Goal: Task Accomplishment & Management: Complete application form

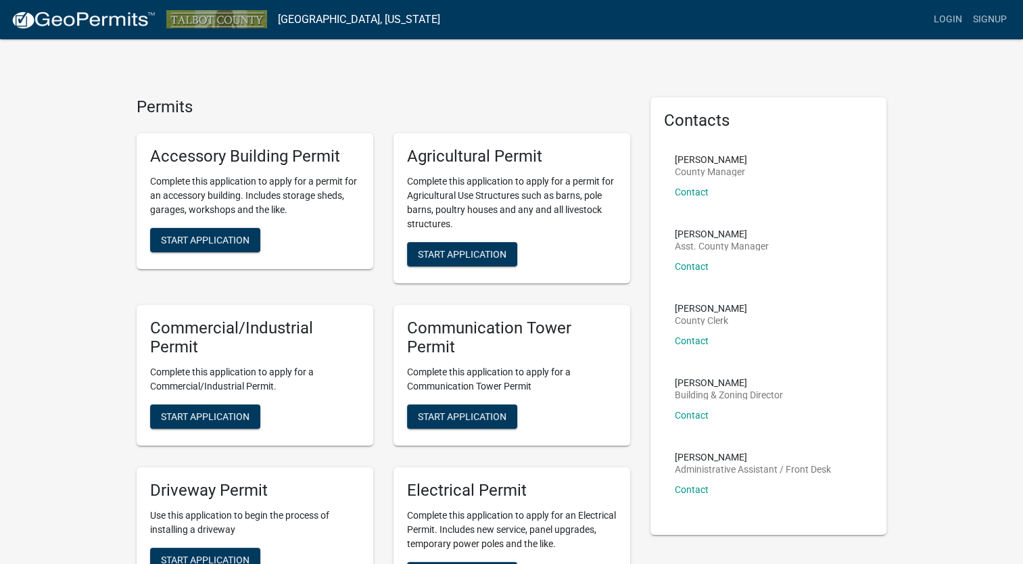
click at [493, 528] on p "Complete this application to apply for an Electrical Permit. Includes new servi…" at bounding box center [512, 530] width 210 height 43
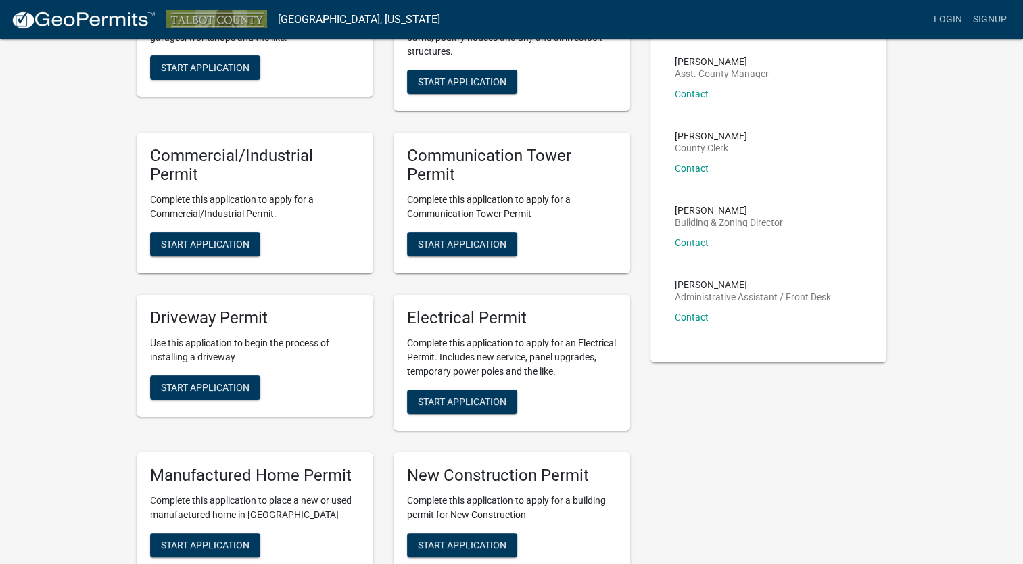
scroll to position [178, 0]
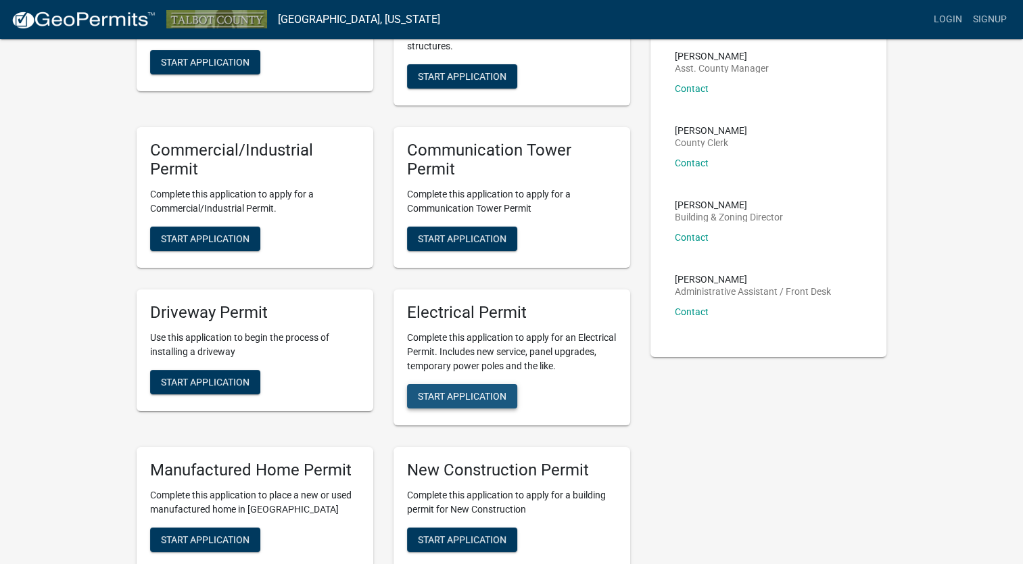
click at [452, 391] on span "Start Application" at bounding box center [462, 395] width 89 height 11
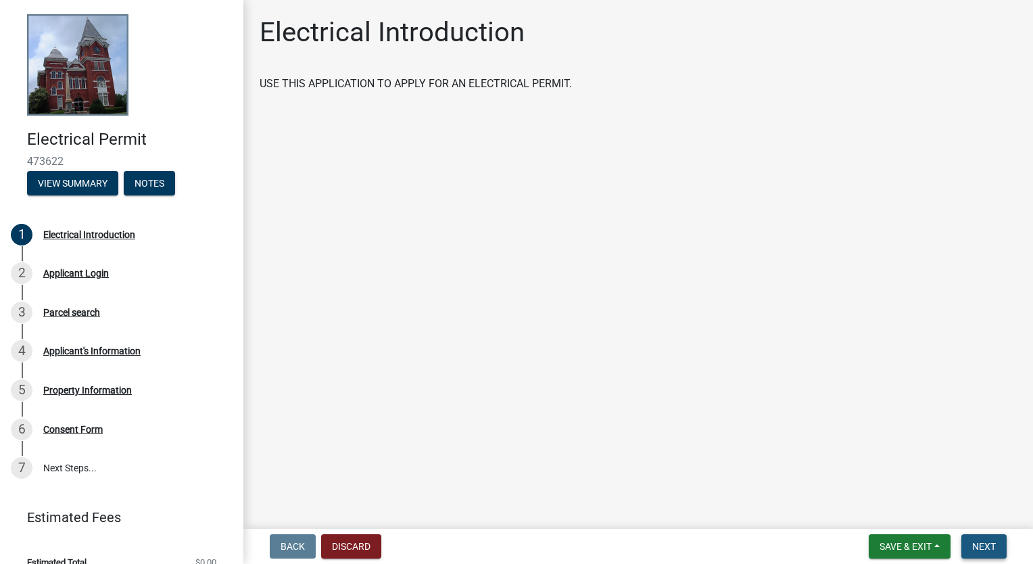
click at [979, 545] on span "Next" at bounding box center [985, 546] width 24 height 11
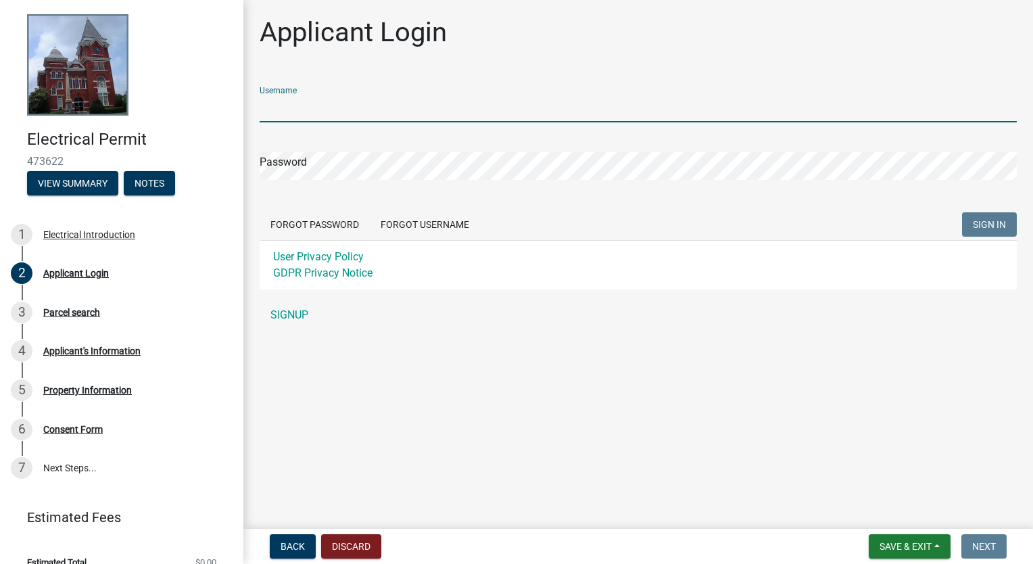
click at [319, 112] on input "Username" at bounding box center [639, 109] width 758 height 28
type input "A"
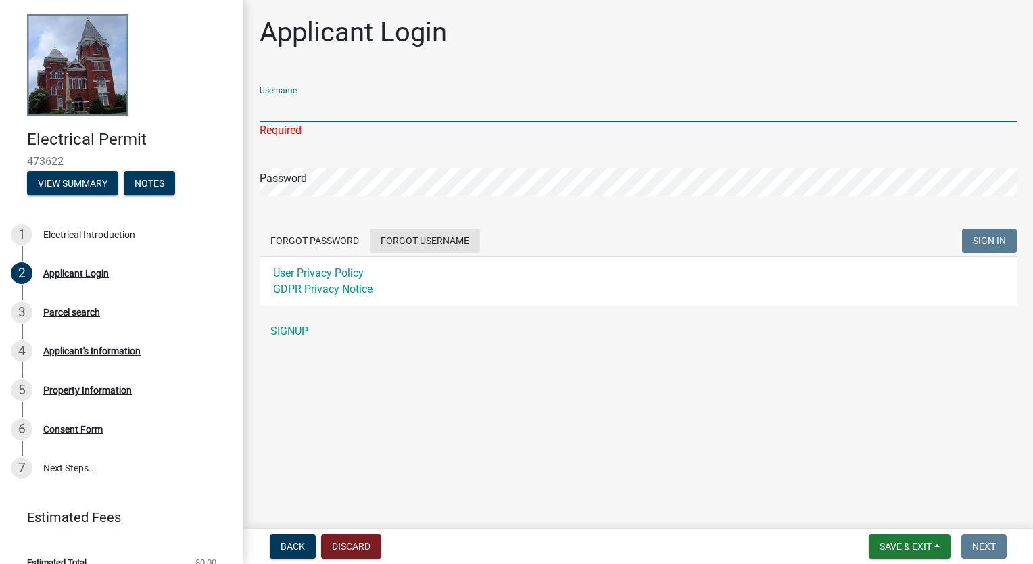
drag, startPoint x: 302, startPoint y: 160, endPoint x: 476, endPoint y: 241, distance: 191.8
click at [476, 241] on form "Username Required Password Forgot Password Forgot Username SIGN IN User Privacy…" at bounding box center [639, 191] width 758 height 230
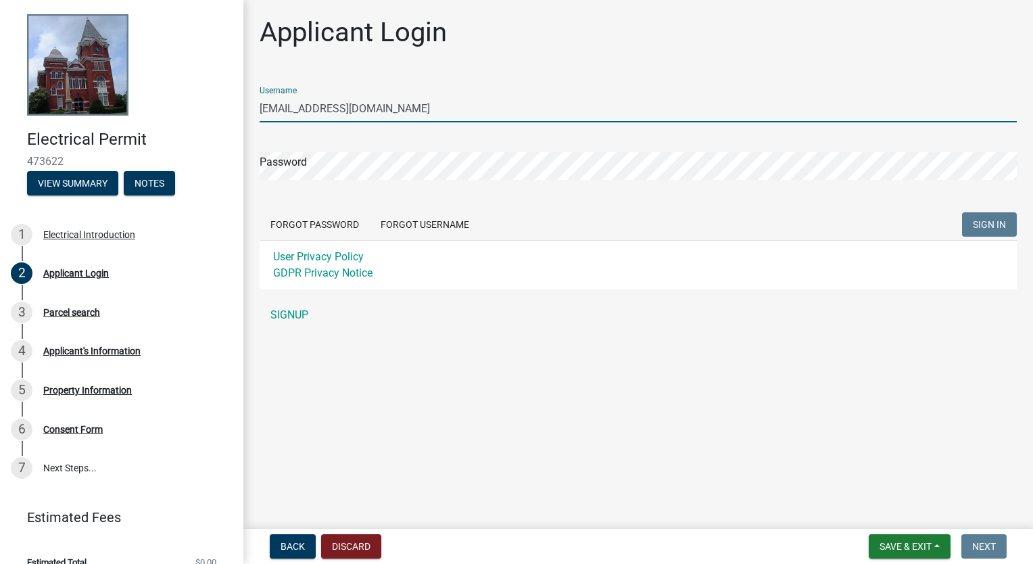
type input "[EMAIL_ADDRESS][DOMAIN_NAME]"
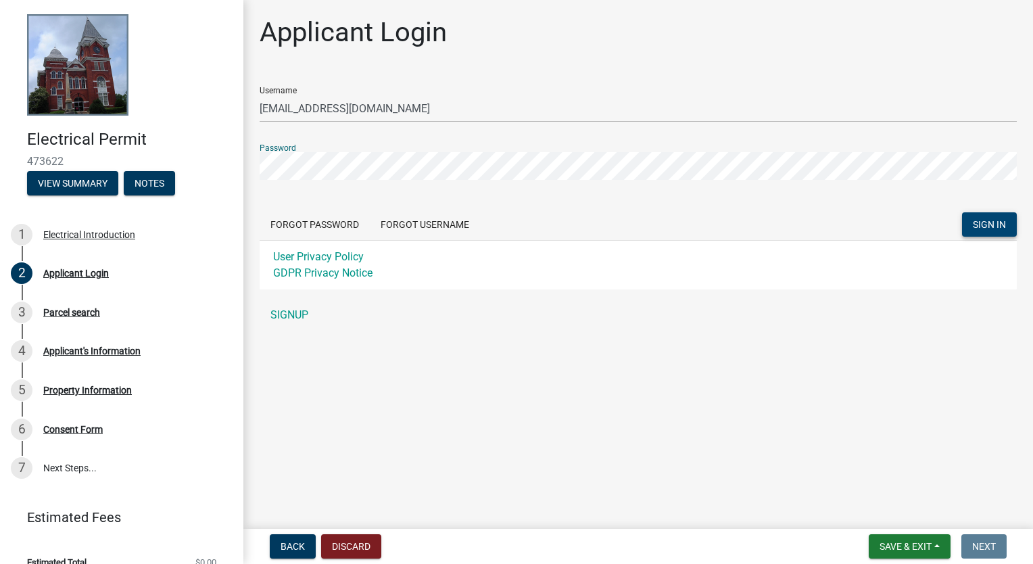
click at [988, 226] on span "SIGN IN" at bounding box center [989, 224] width 33 height 11
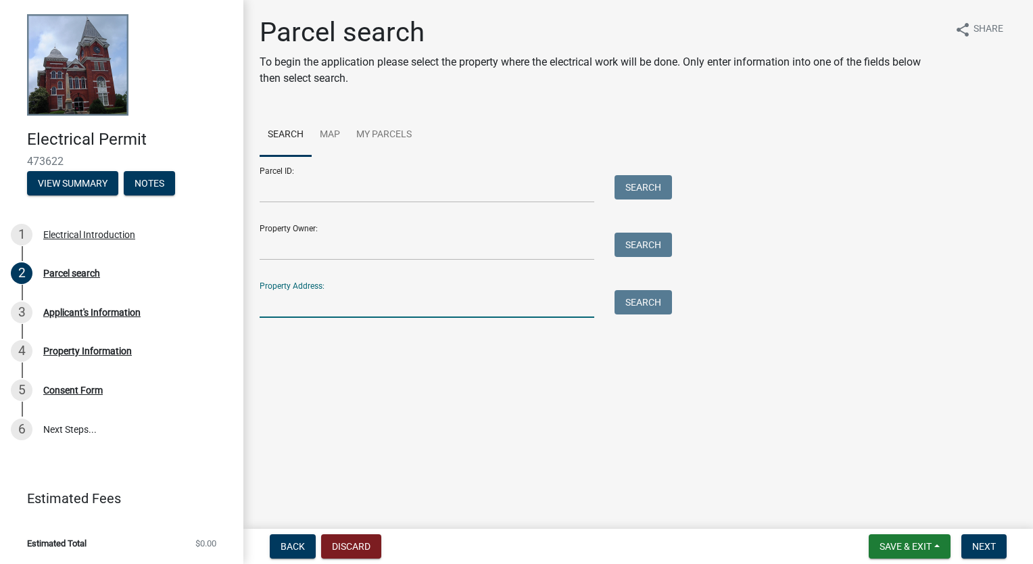
click at [379, 303] on input "Property Address:" at bounding box center [427, 304] width 335 height 28
type input "[STREET_ADDRESS][US_STATE]"
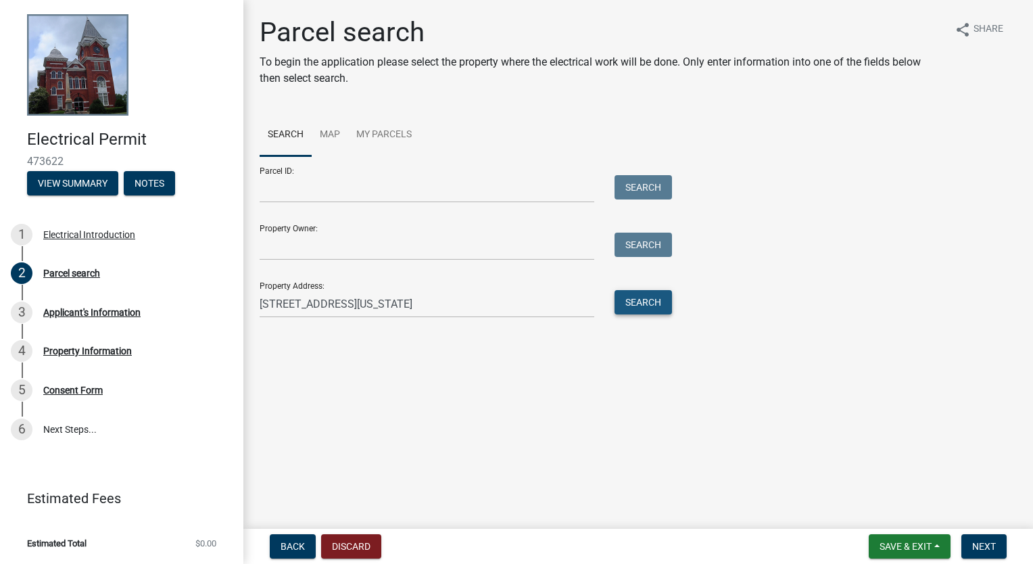
click at [646, 307] on button "Search" at bounding box center [643, 302] width 57 height 24
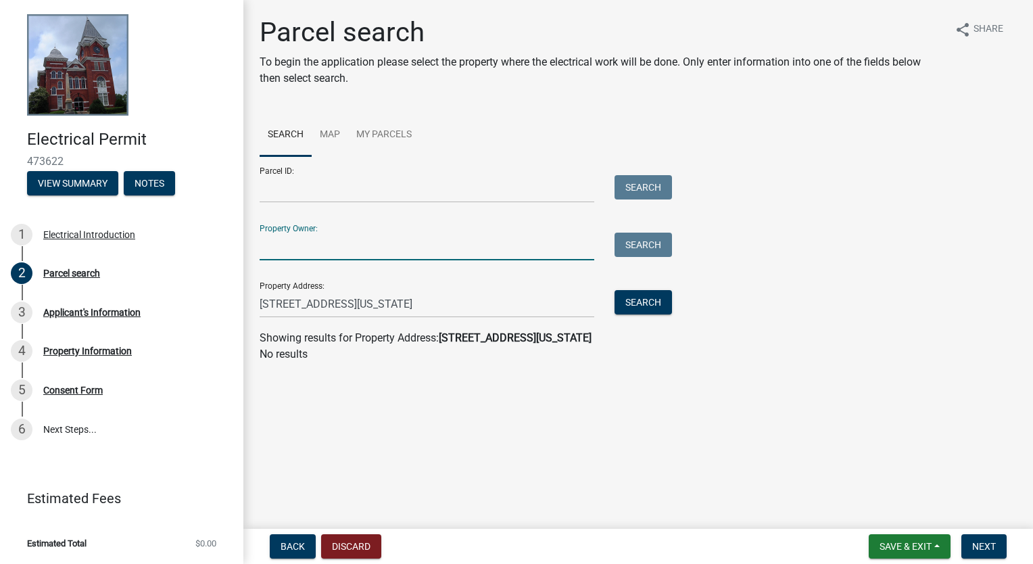
click at [341, 240] on input "Property Owner:" at bounding box center [427, 247] width 335 height 28
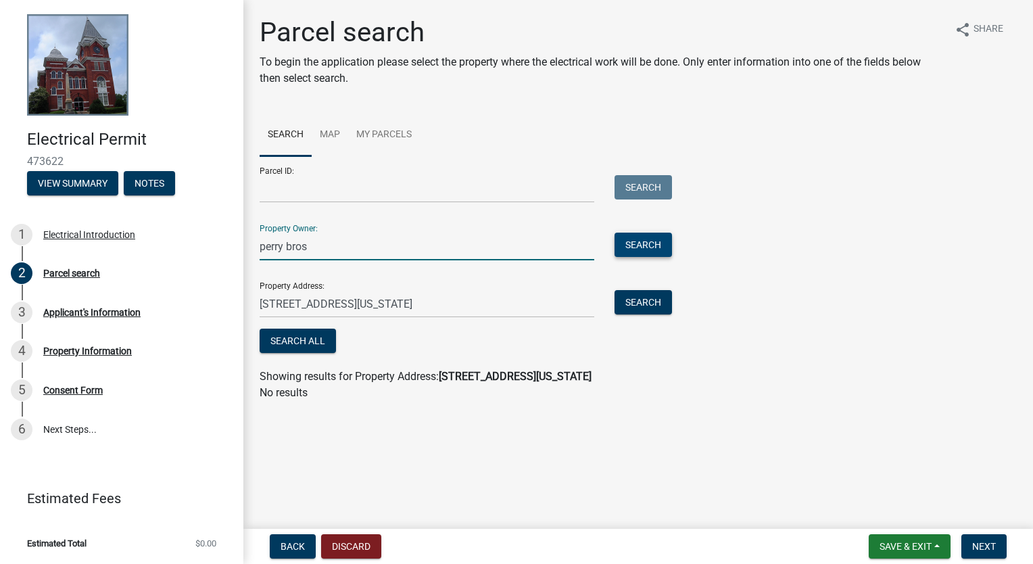
type input "perry bros"
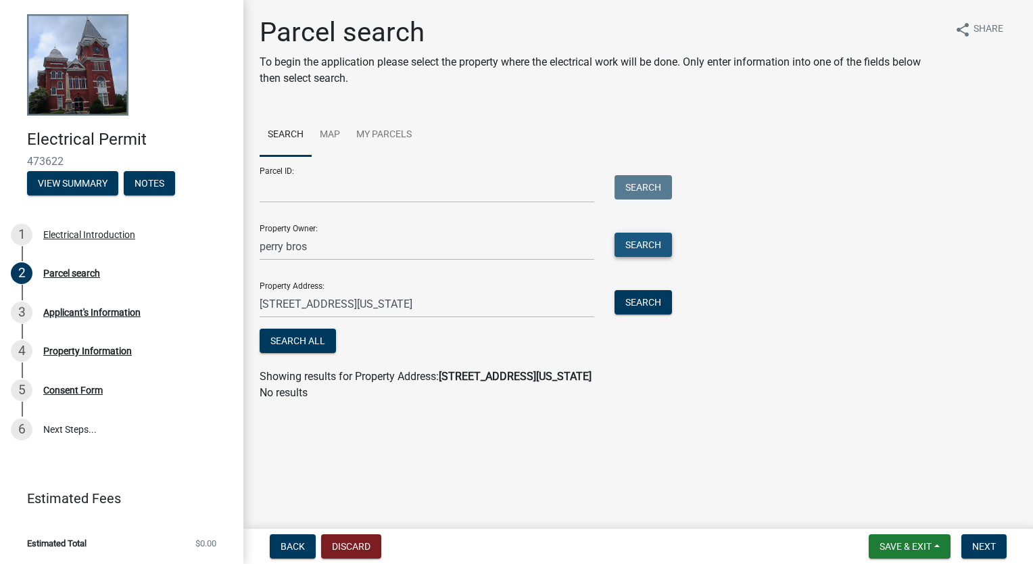
click at [638, 243] on button "Search" at bounding box center [643, 245] width 57 height 24
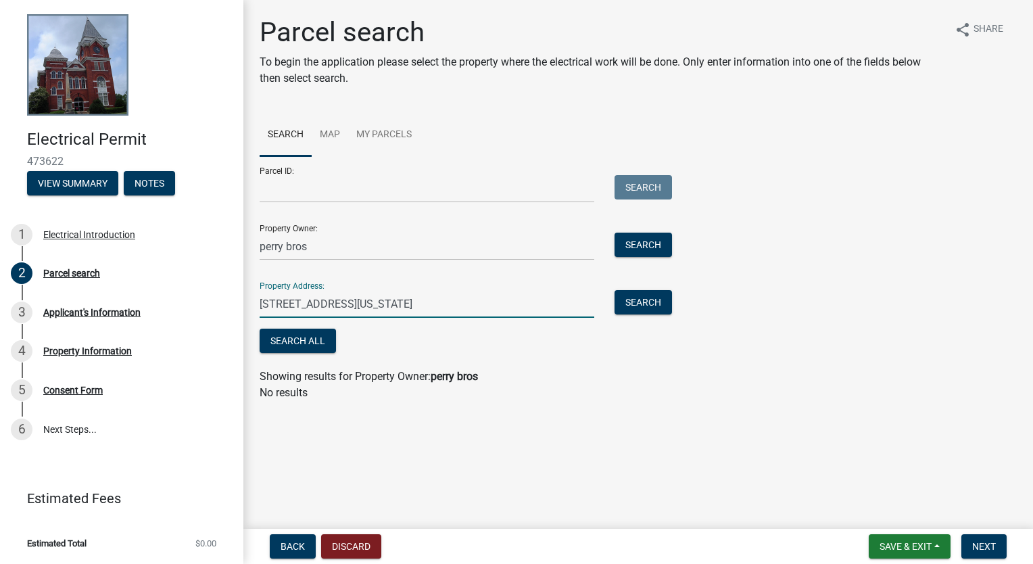
click at [398, 307] on input "[STREET_ADDRESS][US_STATE]" at bounding box center [427, 304] width 335 height 28
type input "9"
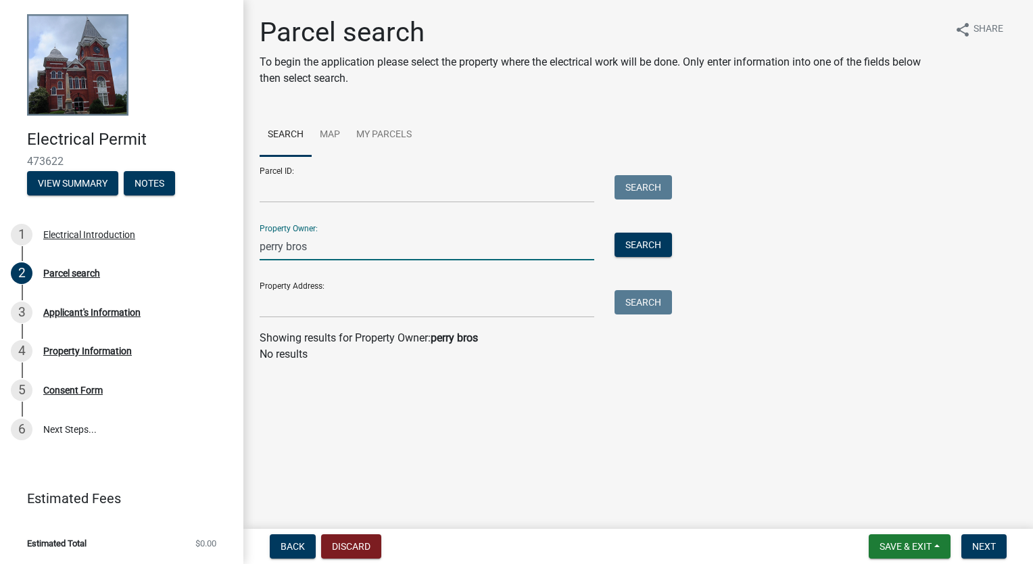
click at [324, 243] on input "perry bros" at bounding box center [427, 247] width 335 height 28
type input "[PERSON_NAME]"
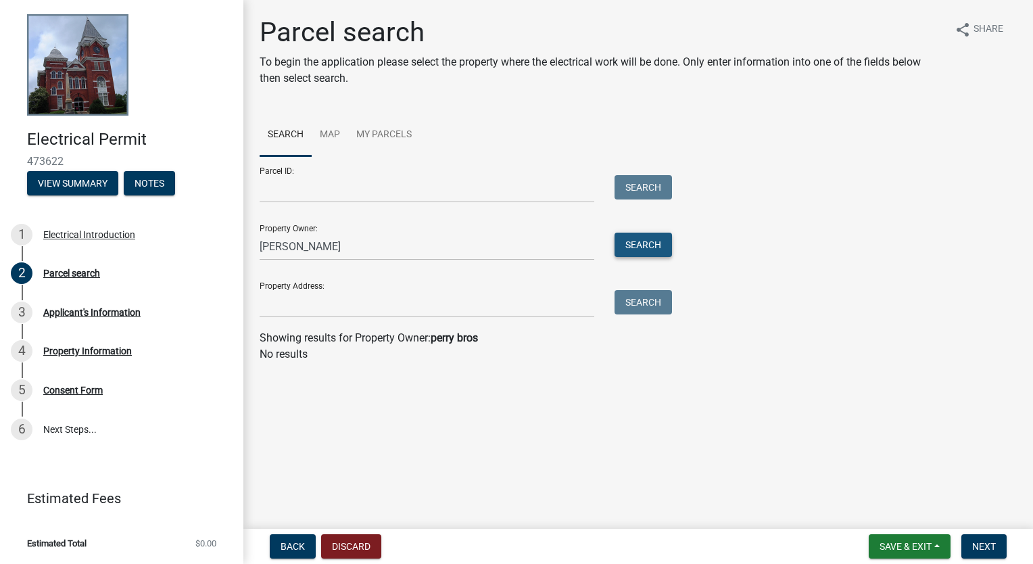
click at [638, 242] on button "Search" at bounding box center [643, 245] width 57 height 24
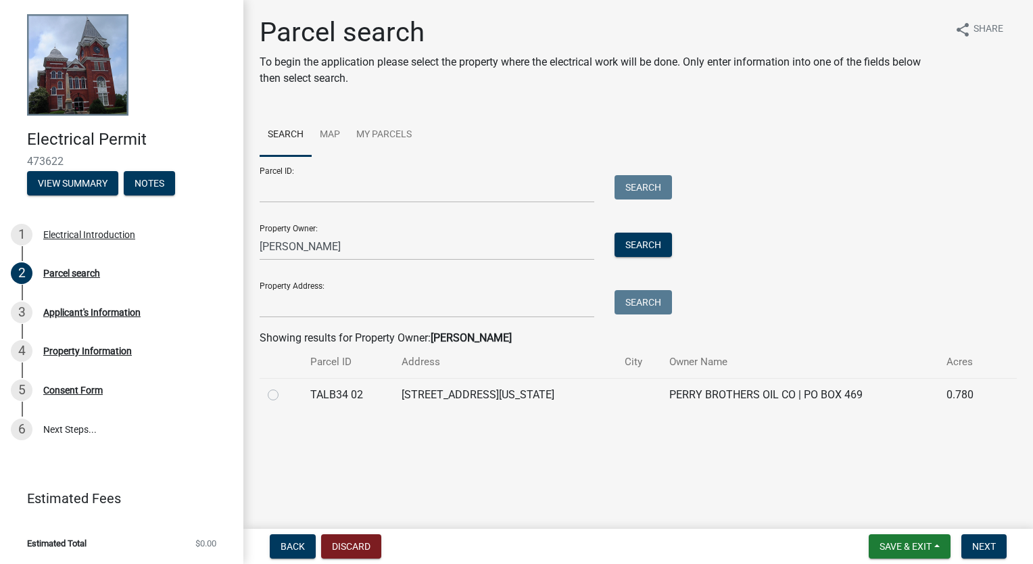
click at [284, 387] on label at bounding box center [284, 387] width 0 height 0
click at [284, 395] on 02 "radio" at bounding box center [288, 391] width 9 height 9
radio 02 "true"
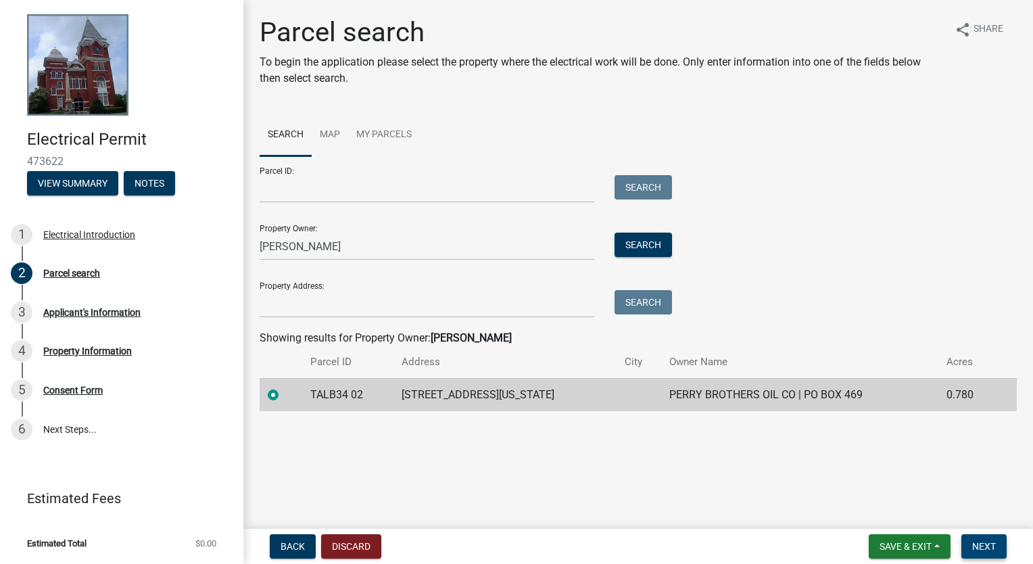
click at [977, 547] on span "Next" at bounding box center [985, 546] width 24 height 11
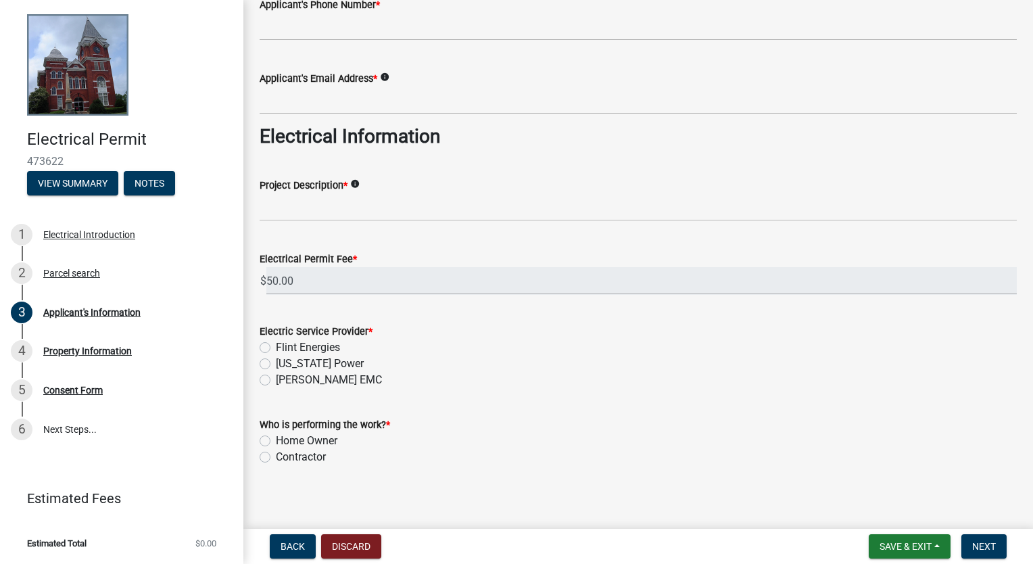
scroll to position [373, 0]
click at [276, 365] on label "[US_STATE] Power" at bounding box center [320, 366] width 88 height 16
click at [276, 365] on input "[US_STATE] Power" at bounding box center [280, 362] width 9 height 9
radio input "true"
click at [276, 458] on label "Contractor" at bounding box center [301, 459] width 50 height 16
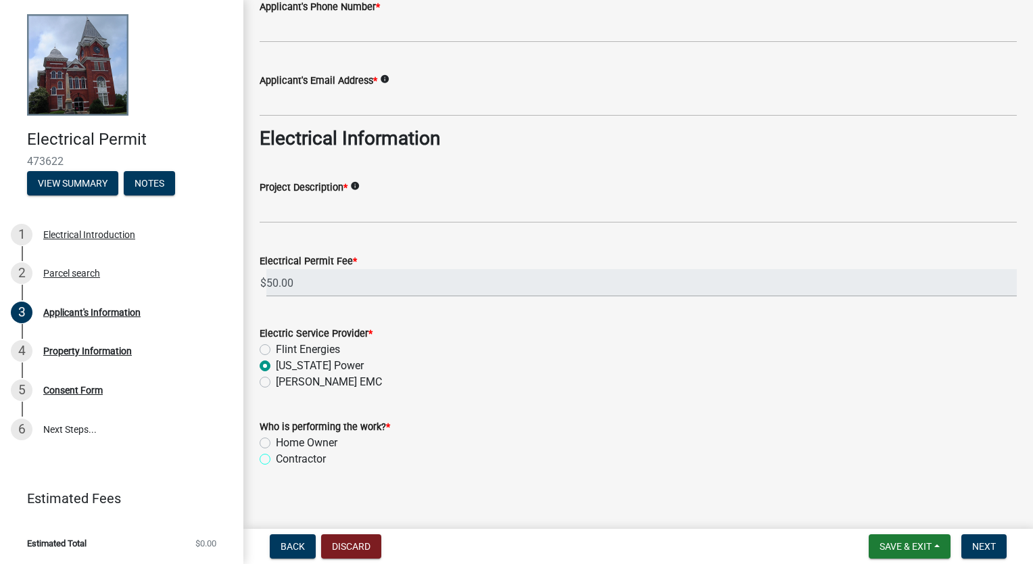
click at [276, 458] on input "Contractor" at bounding box center [280, 455] width 9 height 9
radio input "true"
click at [78, 185] on button "View Summary" at bounding box center [72, 183] width 91 height 24
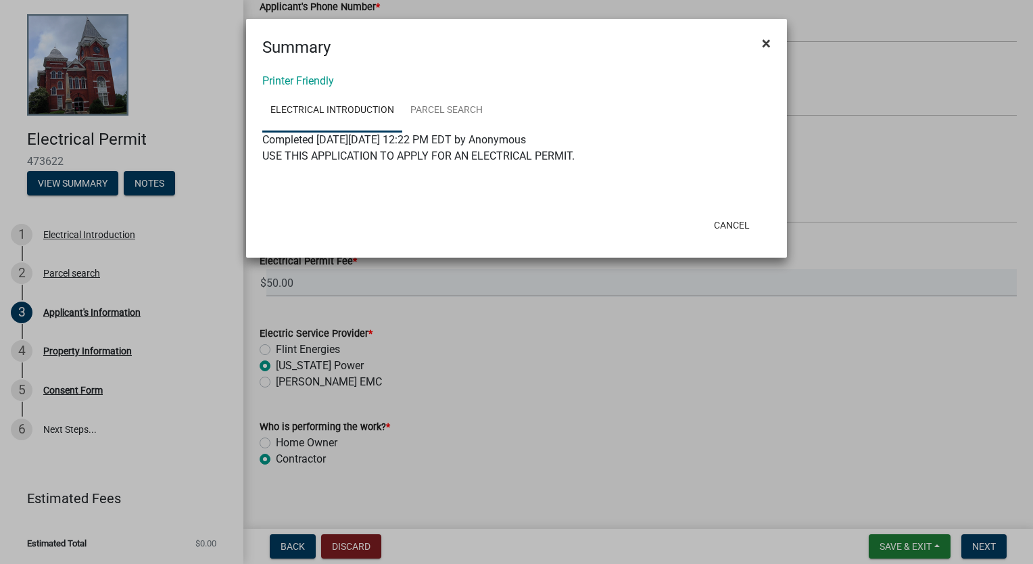
click at [772, 45] on button "×" at bounding box center [766, 43] width 30 height 38
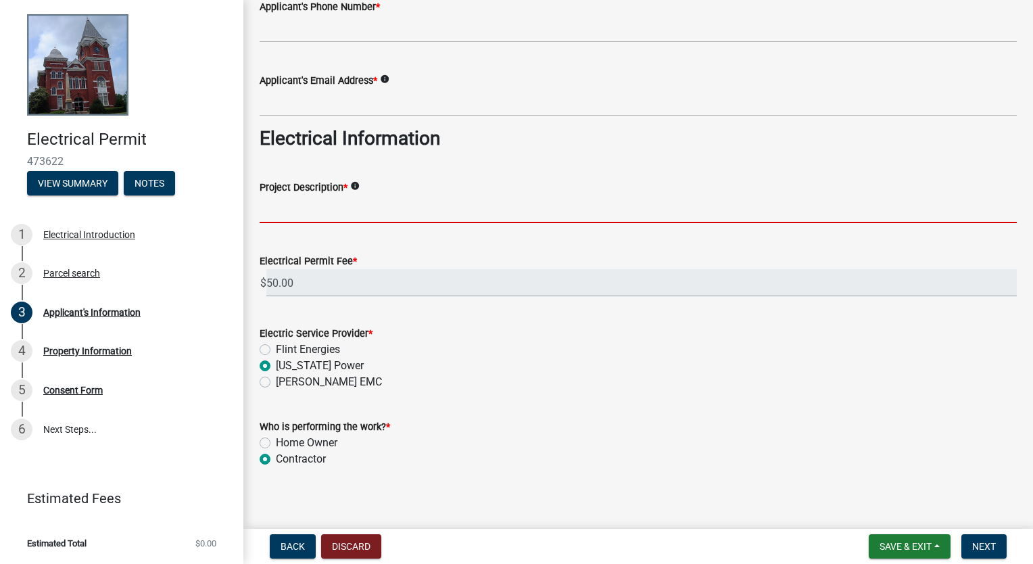
click at [480, 214] on input "Project Description *" at bounding box center [639, 209] width 758 height 28
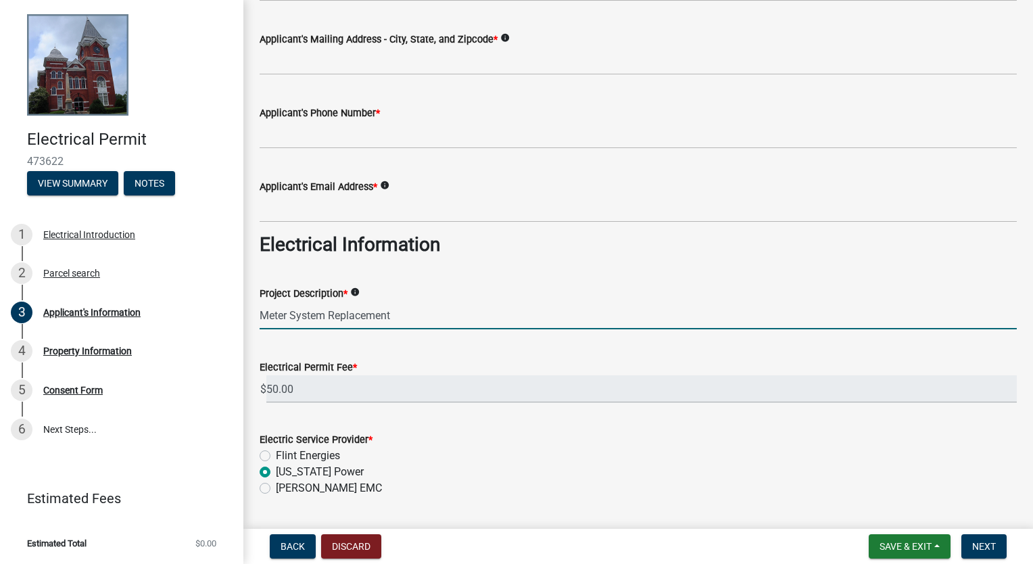
scroll to position [266, 0]
type input "Meter System Replacement"
click at [425, 213] on input "Applicant's Email Address *" at bounding box center [639, 209] width 758 height 28
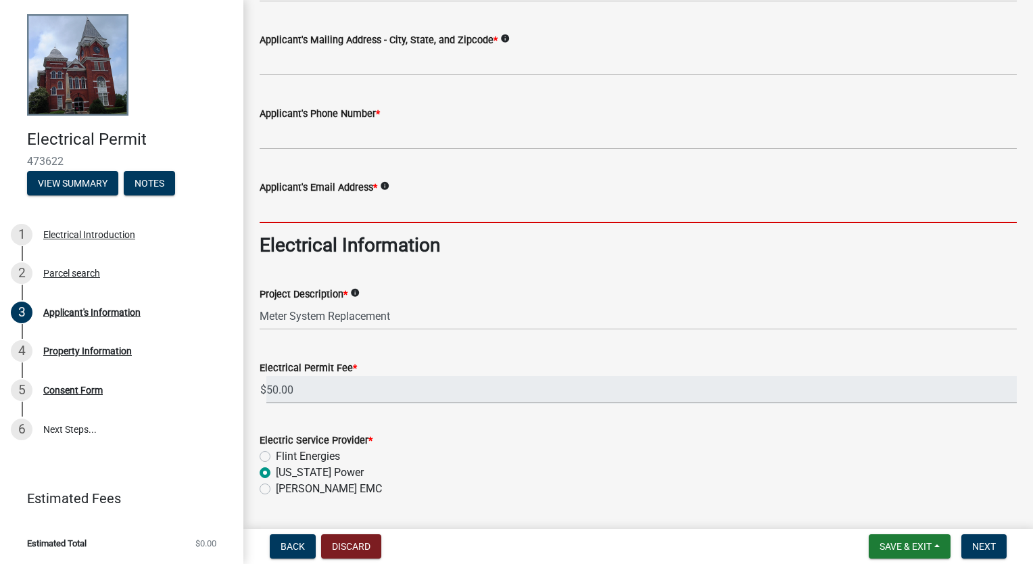
type input "[EMAIL_ADDRESS][DOMAIN_NAME]"
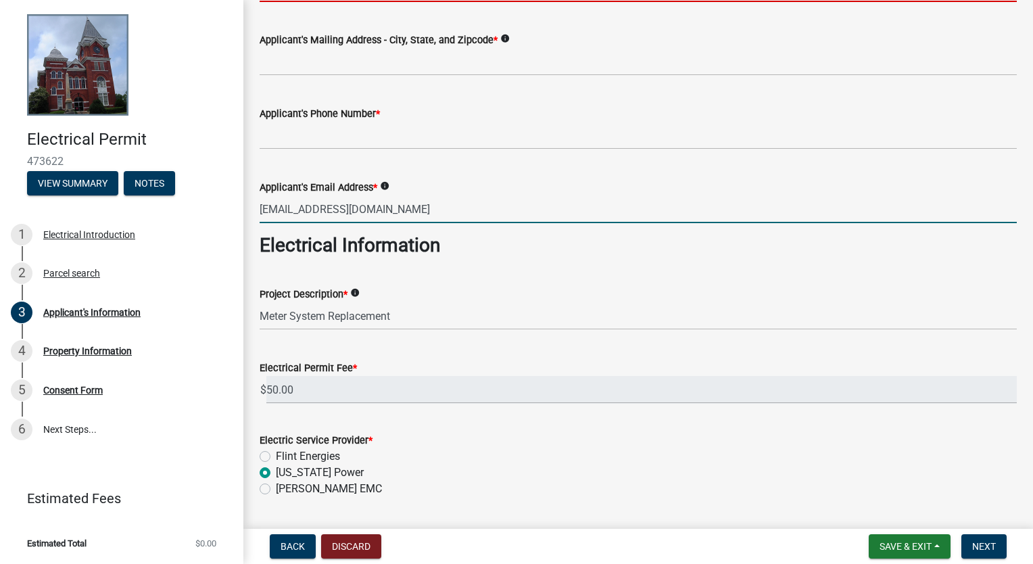
type input "[EMAIL_ADDRESS][DOMAIN_NAME]"
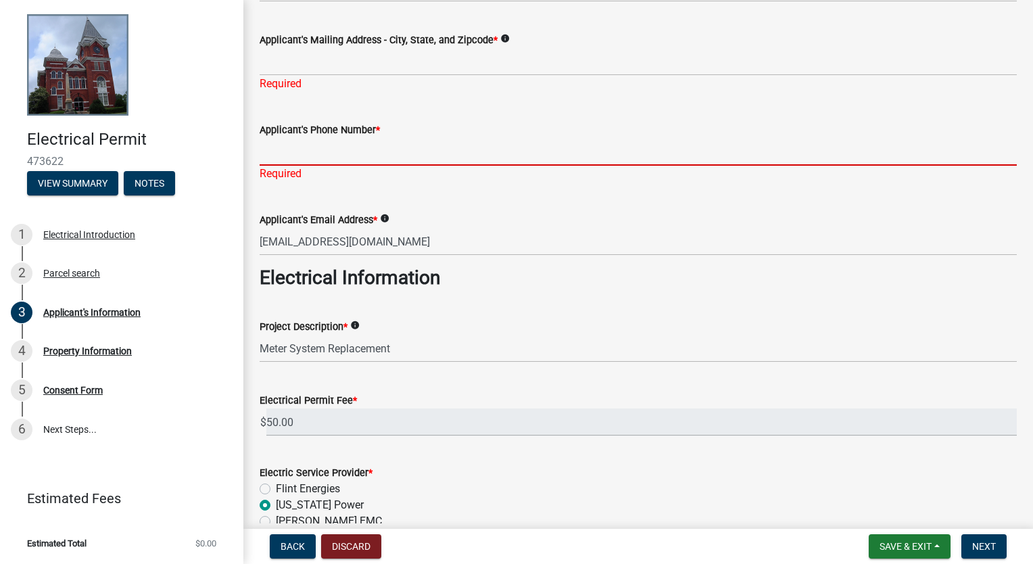
click at [344, 152] on input "Applicant's Phone Number *" at bounding box center [639, 152] width 758 height 28
type input "2299385372"
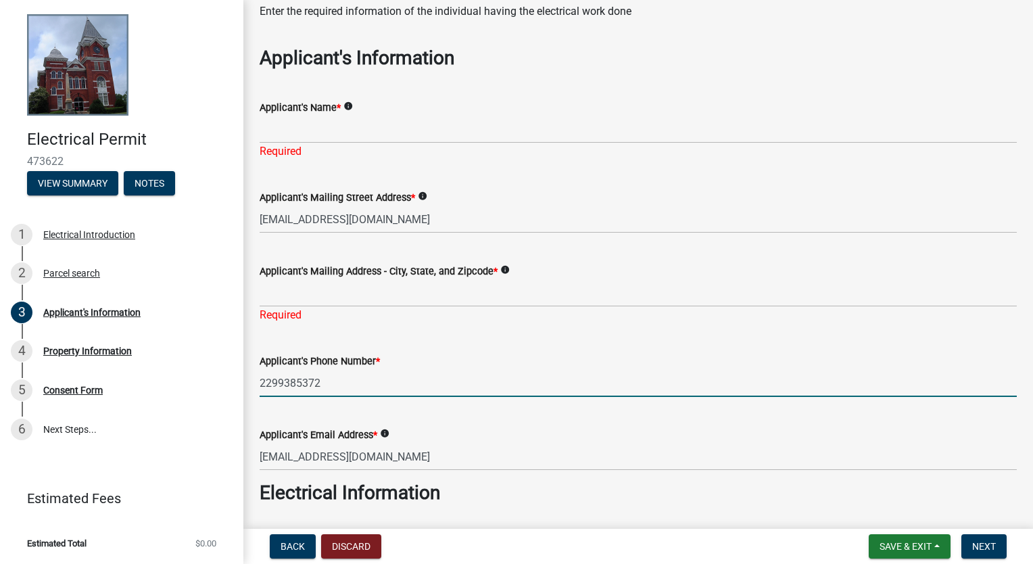
scroll to position [49, 0]
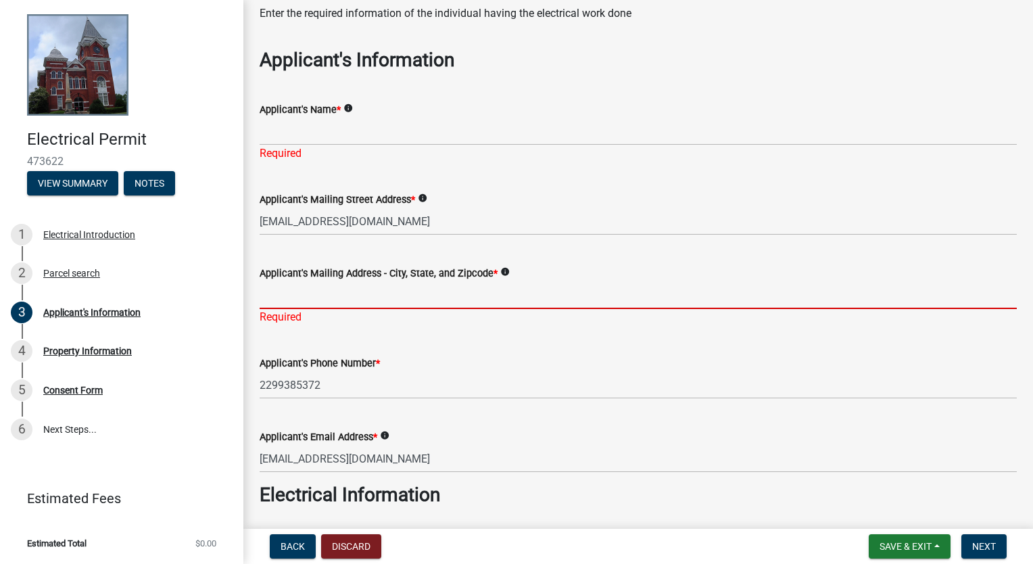
click at [328, 298] on input "Applicant's Mailing Address - City, State, and Zipcode *" at bounding box center [639, 295] width 758 height 28
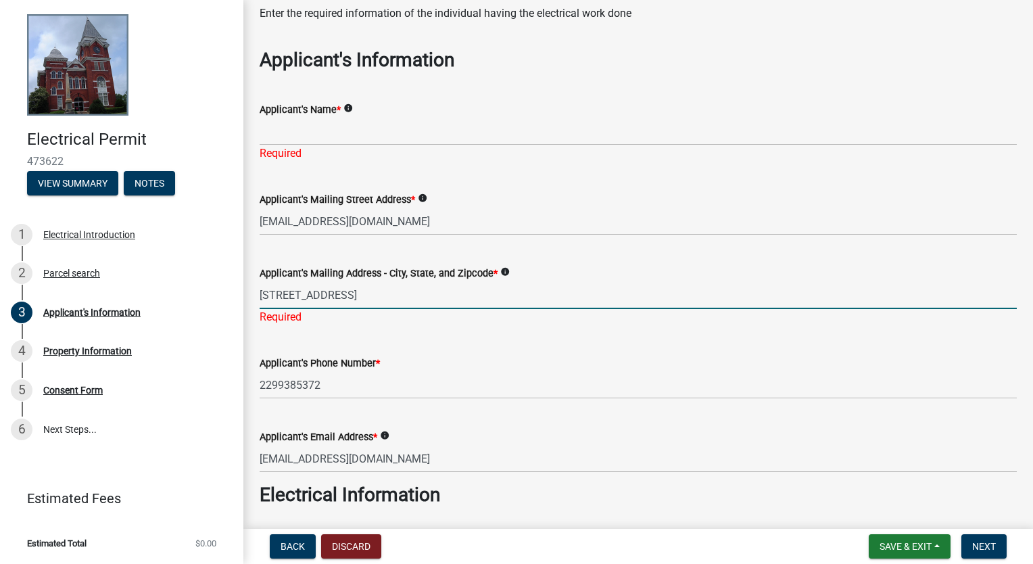
type input "[STREET_ADDRESS]"
click at [392, 135] on input "Applicant's Name *" at bounding box center [639, 132] width 758 height 28
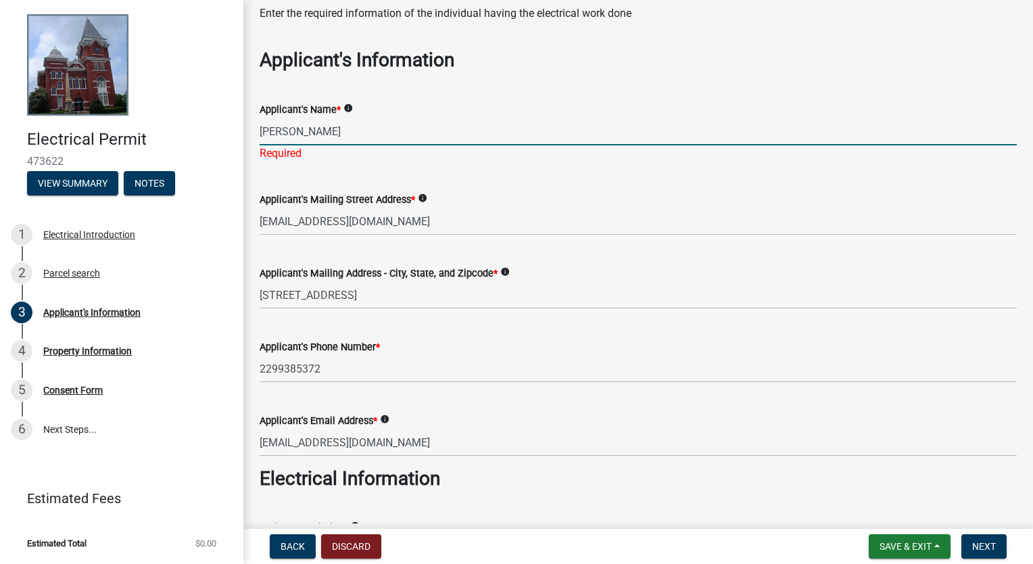
type input "[PERSON_NAME]"
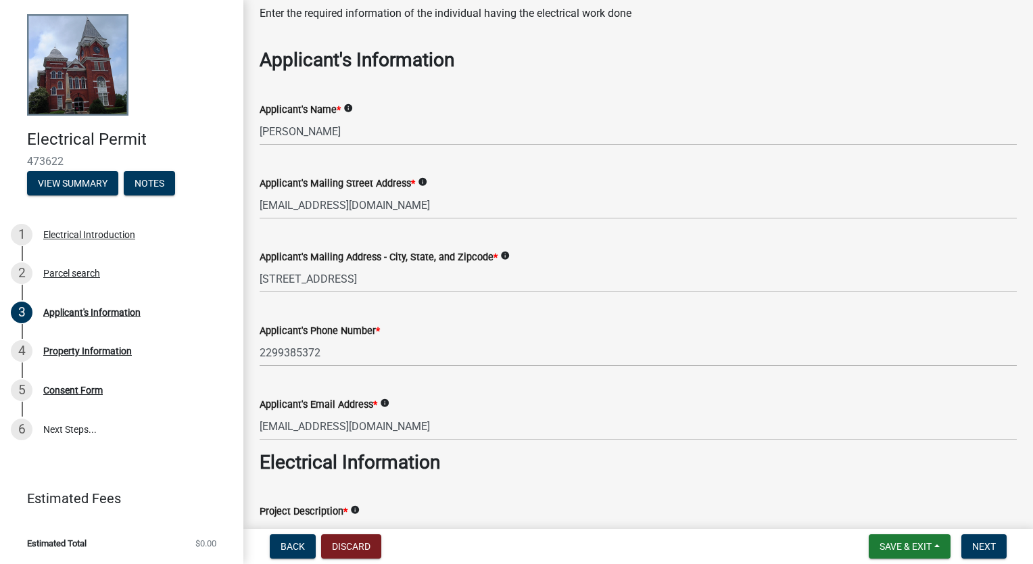
click at [608, 187] on div "Applicant's Mailing Street Address * info [EMAIL_ADDRESS][DOMAIN_NAME]" at bounding box center [639, 187] width 758 height 63
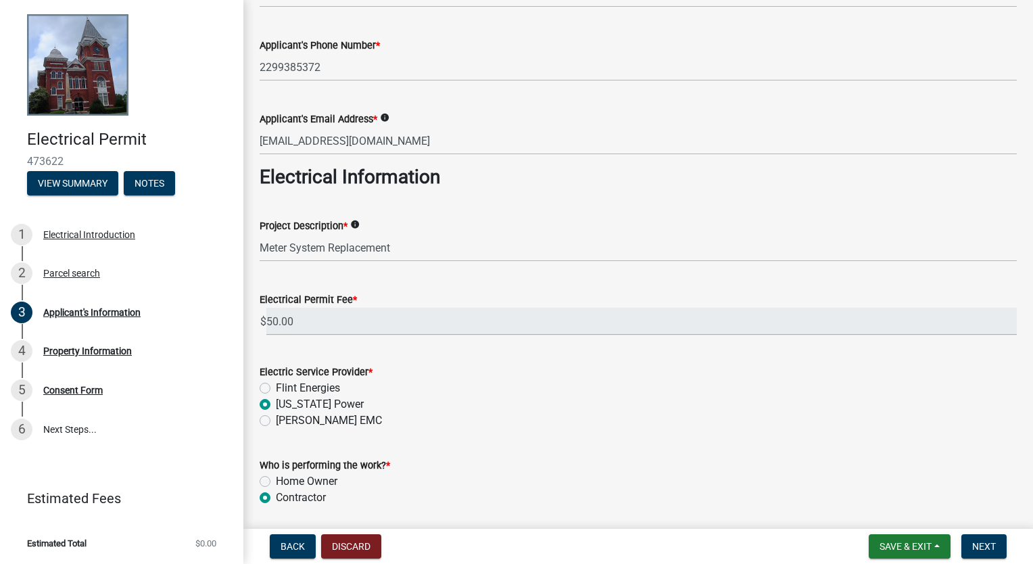
scroll to position [381, 0]
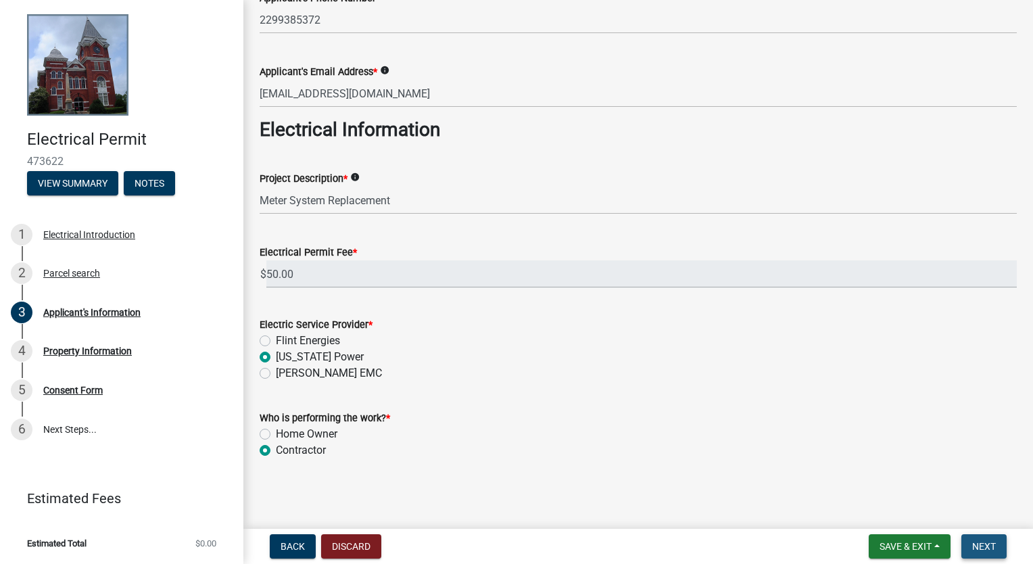
click at [981, 544] on span "Next" at bounding box center [985, 546] width 24 height 11
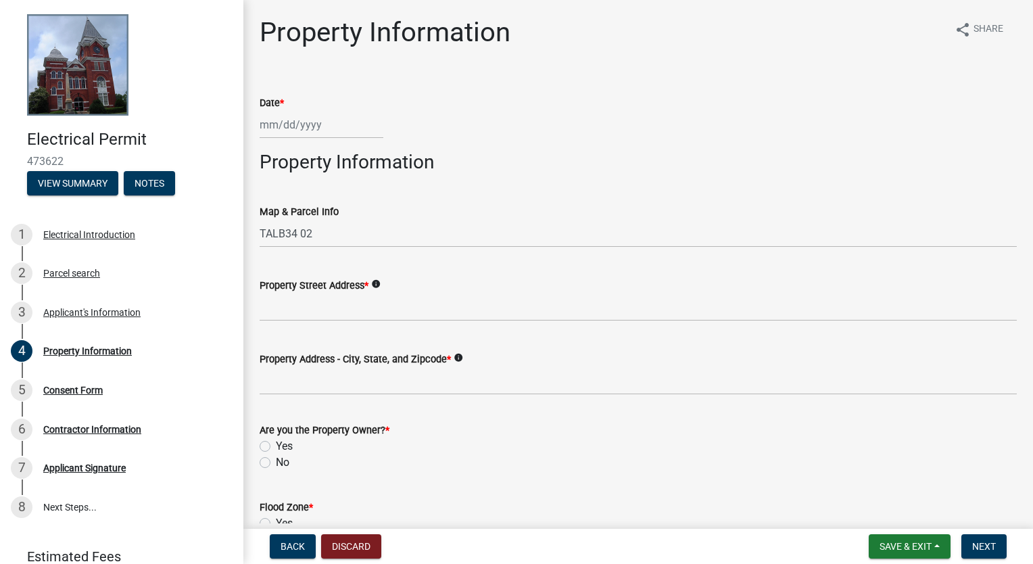
select select "9"
select select "2025"
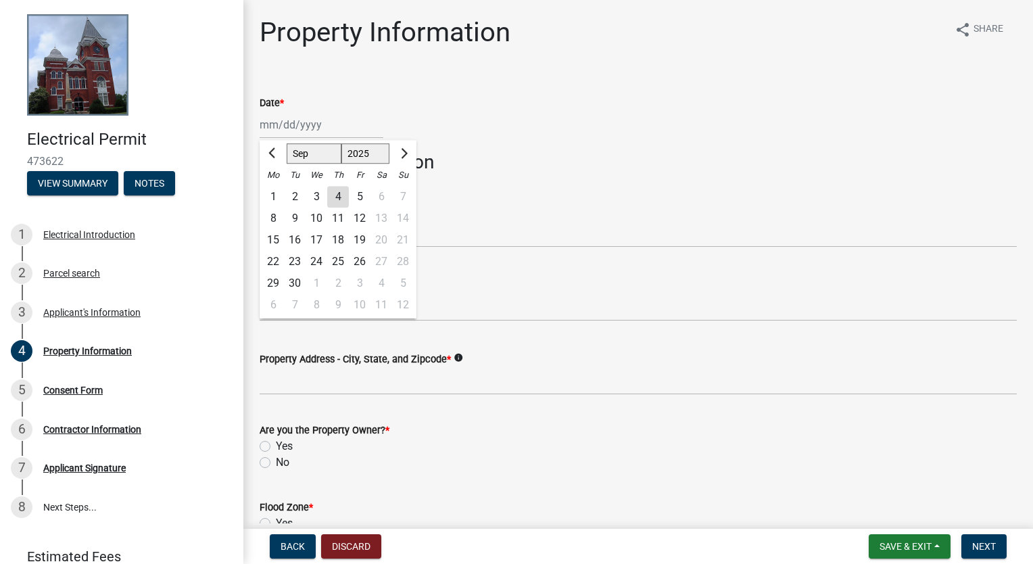
click at [273, 125] on div "[PERSON_NAME] Feb Mar Apr [PERSON_NAME][DATE] Oct Nov [DATE] 1526 1527 1528 152…" at bounding box center [322, 125] width 124 height 28
click at [338, 192] on div "4" at bounding box center [338, 197] width 22 height 22
type input "[DATE]"
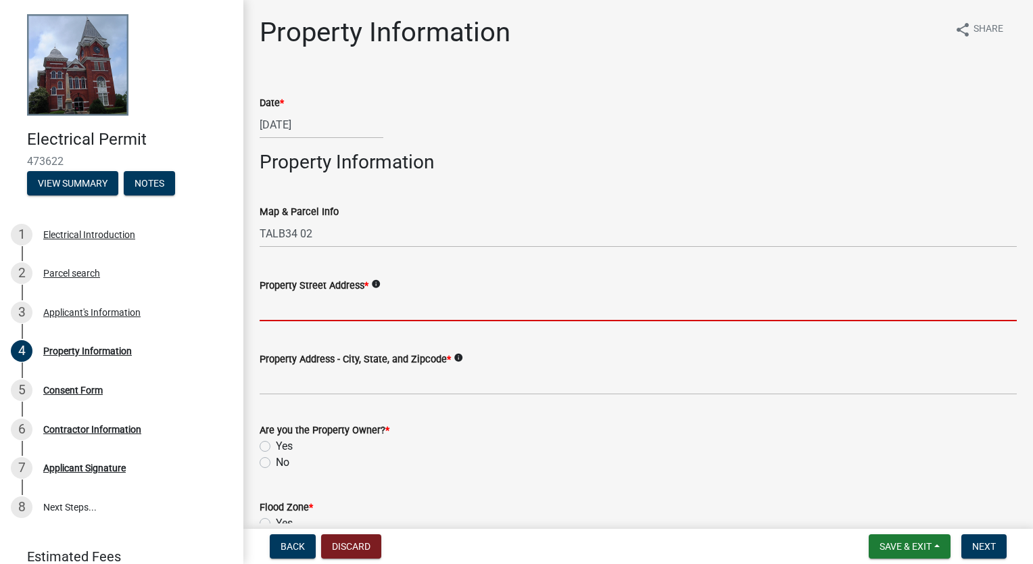
click at [353, 306] on input "Property Street Address *" at bounding box center [639, 308] width 758 height 28
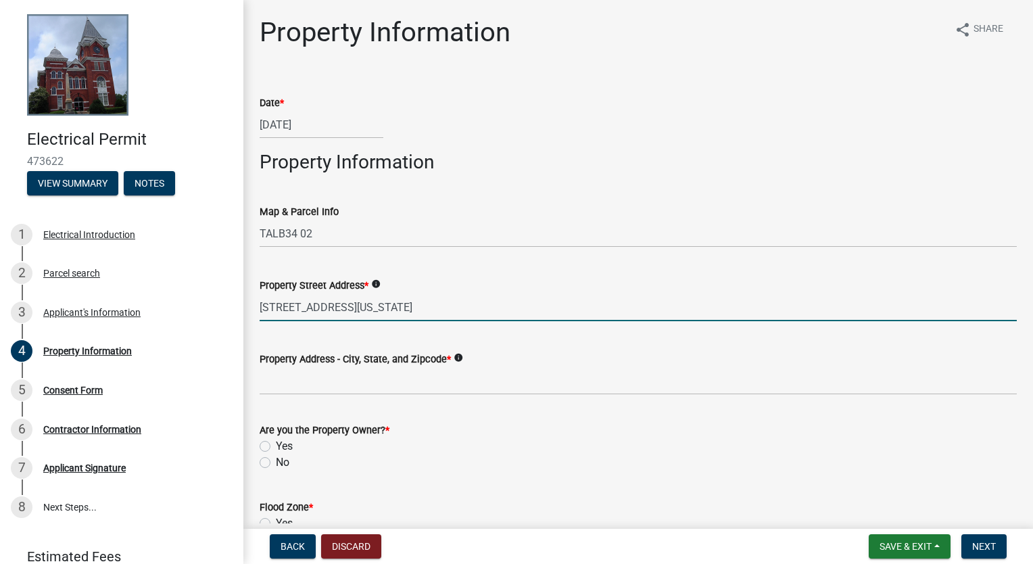
type input "[STREET_ADDRESS][US_STATE]"
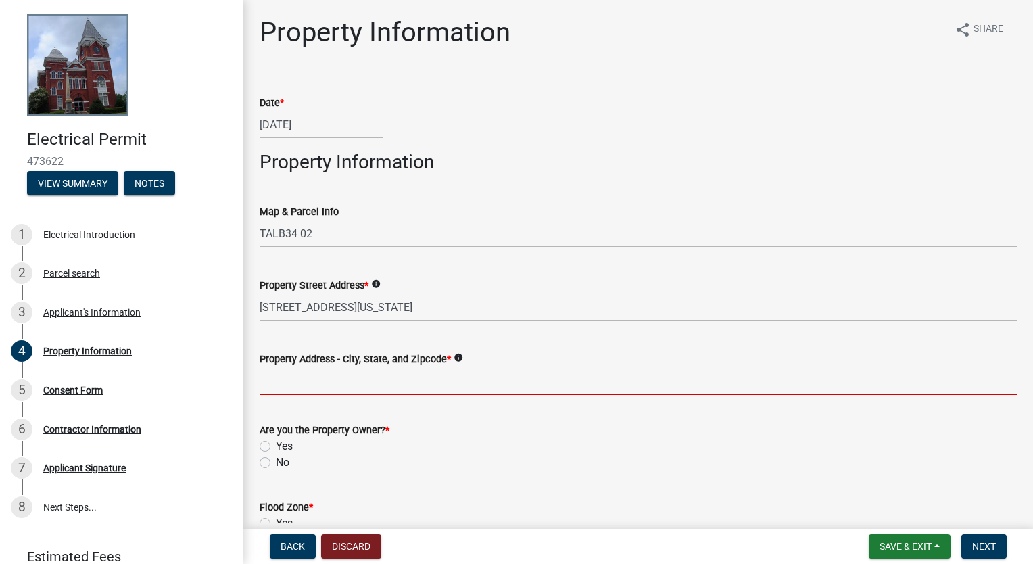
click at [376, 386] on input "Property Address - City, State, and Zipcode *" at bounding box center [639, 381] width 758 height 28
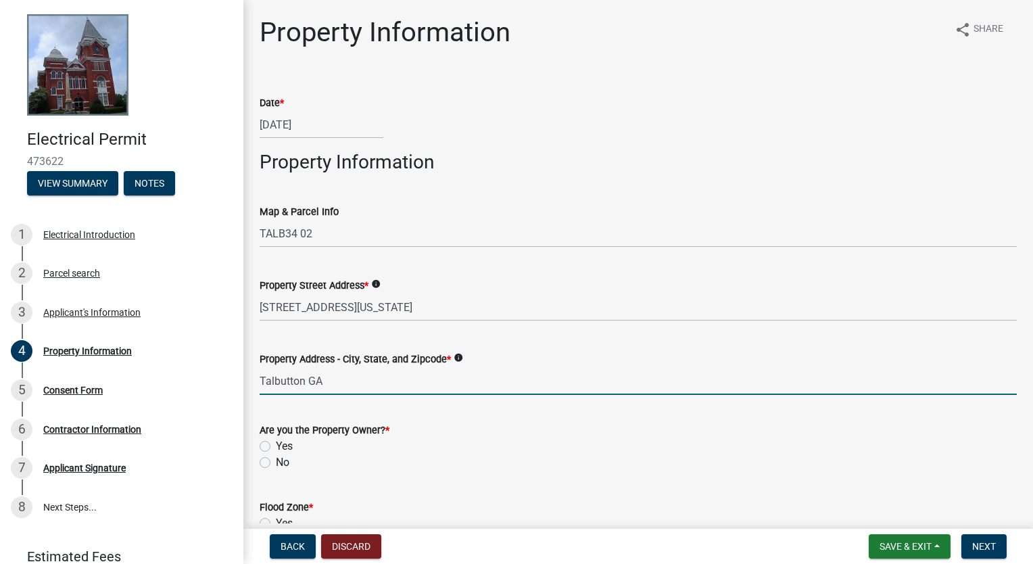
type input "Talbutton GA"
click at [271, 463] on div "No" at bounding box center [639, 463] width 758 height 16
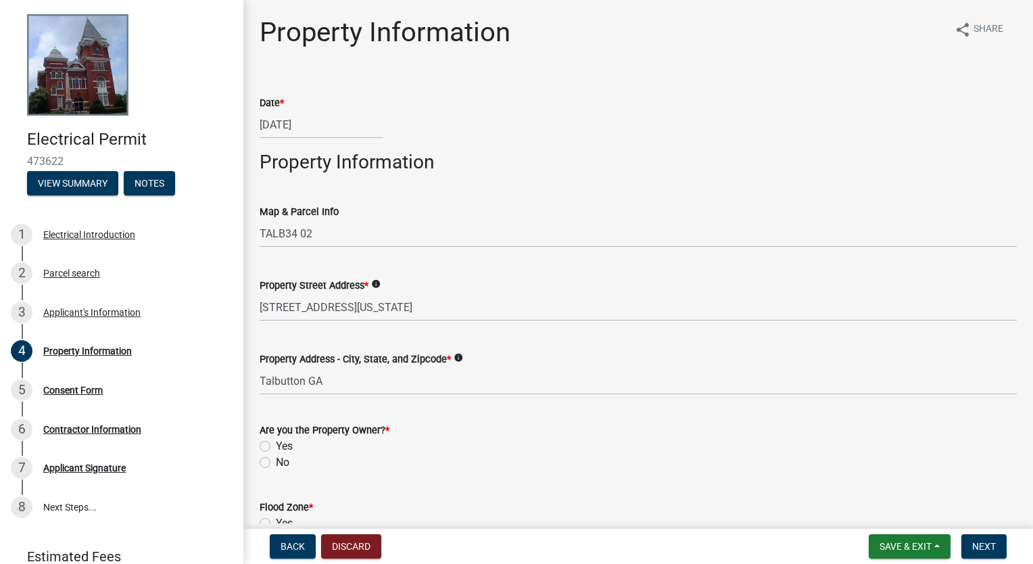
click at [276, 463] on label "No" at bounding box center [283, 463] width 14 height 16
click at [276, 463] on input "No" at bounding box center [280, 459] width 9 height 9
radio input "true"
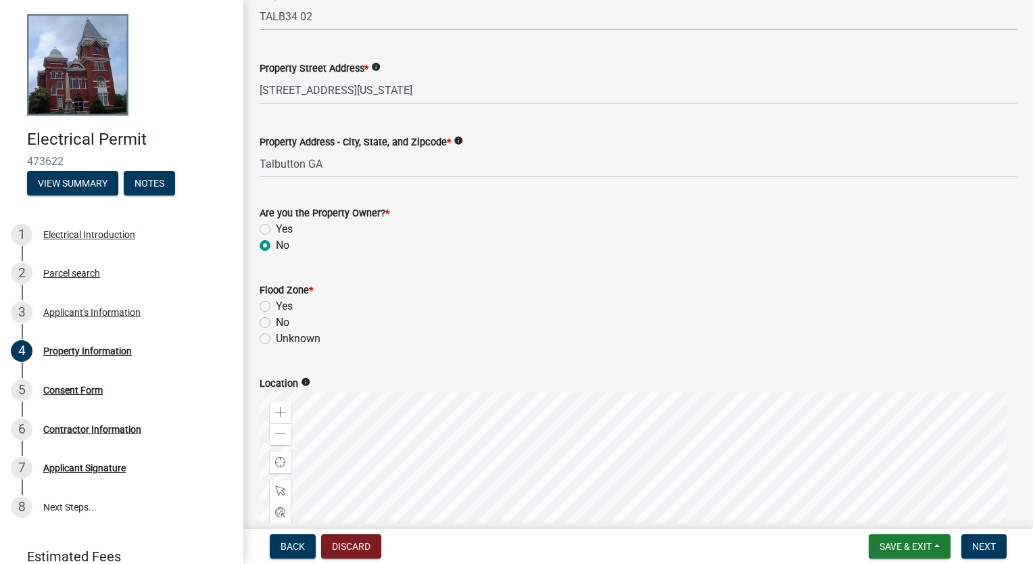
scroll to position [225, 0]
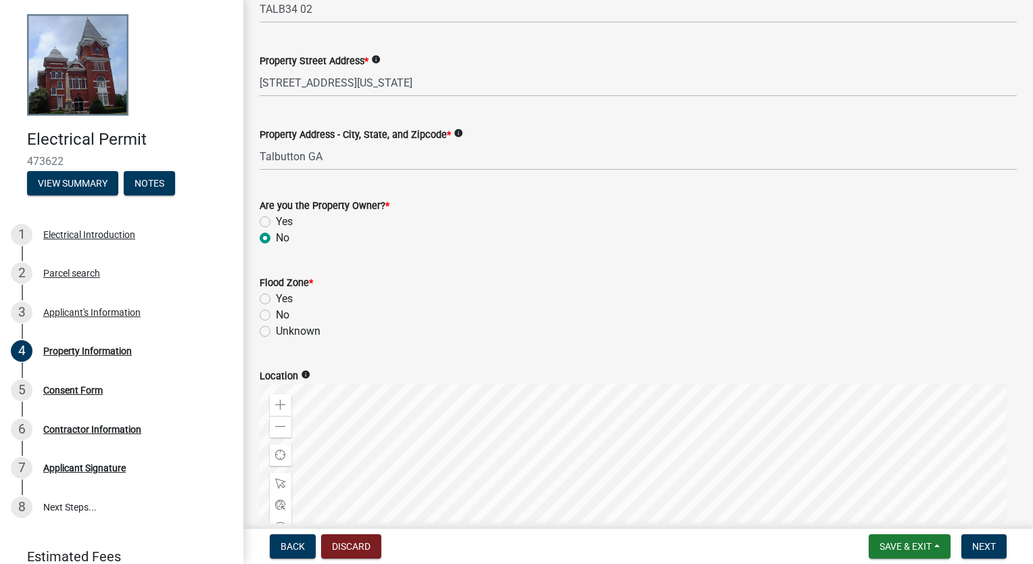
click at [276, 332] on label "Unknown" at bounding box center [298, 331] width 45 height 16
click at [276, 332] on input "Unknown" at bounding box center [280, 327] width 9 height 9
radio input "true"
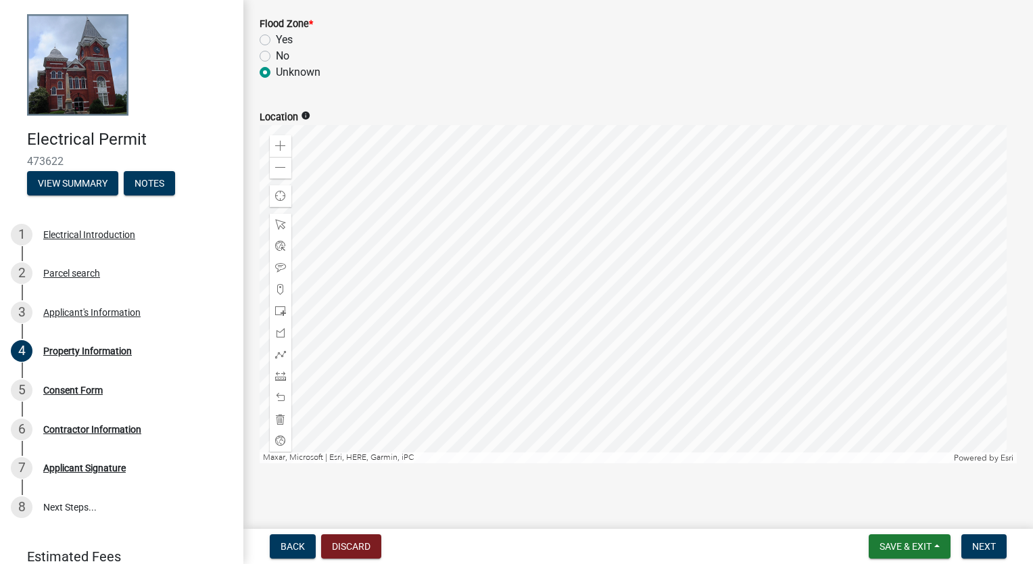
scroll to position [488, 0]
click at [983, 548] on span "Next" at bounding box center [985, 546] width 24 height 11
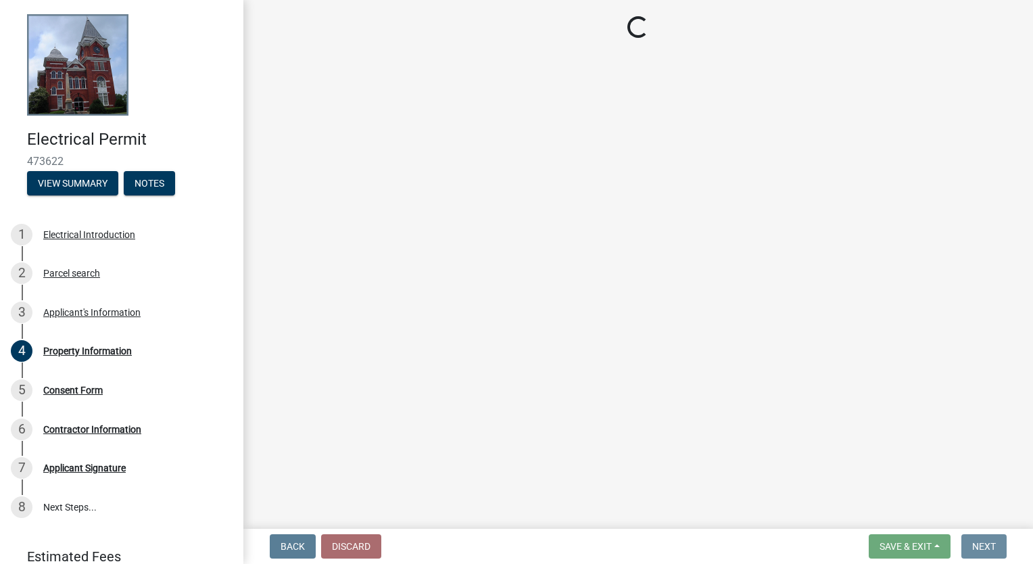
scroll to position [0, 0]
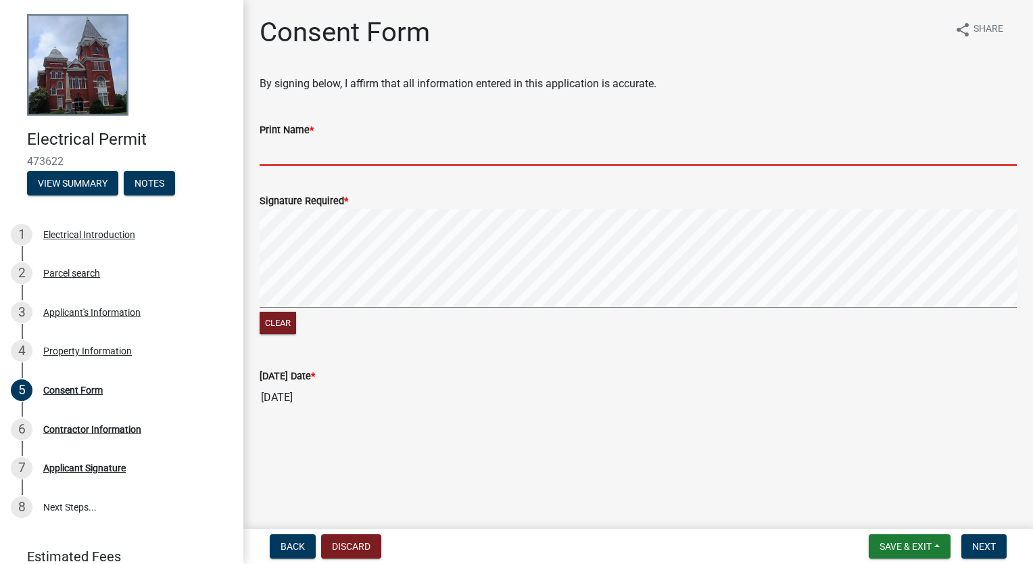
click at [426, 139] on input "Print Name *" at bounding box center [639, 152] width 758 height 28
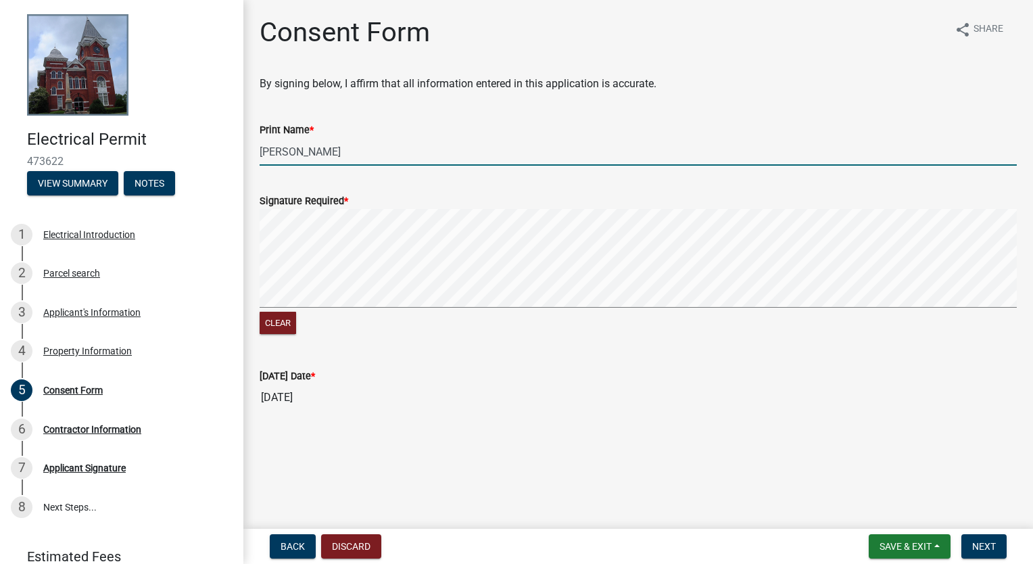
type input "[PERSON_NAME]"
click at [985, 546] on span "Next" at bounding box center [985, 546] width 24 height 11
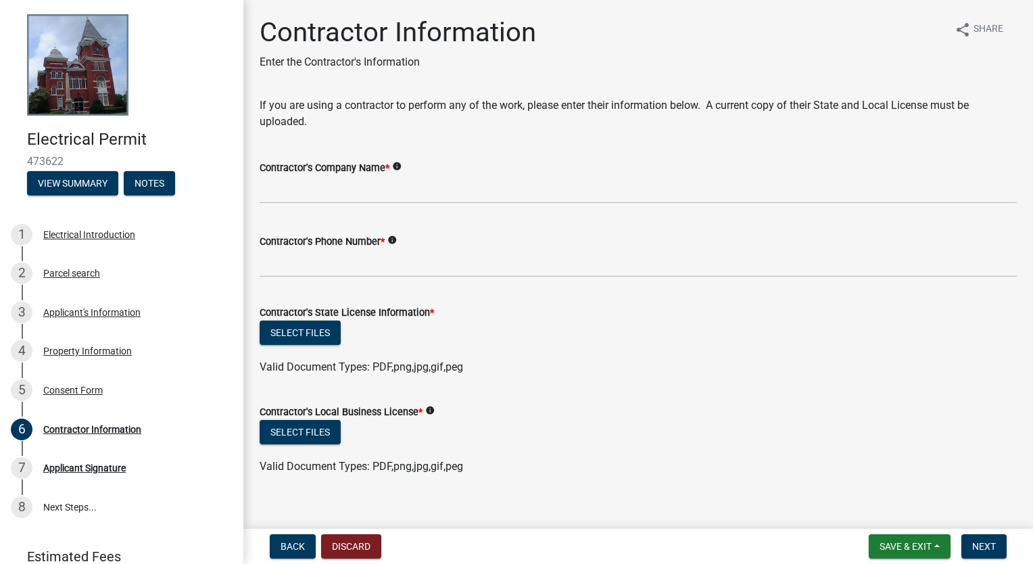
click at [332, 205] on wm-data-entity-input "Contractor's Company Name * info" at bounding box center [639, 178] width 758 height 74
click at [331, 191] on input "Contractor's Company Name *" at bounding box center [639, 190] width 758 height 28
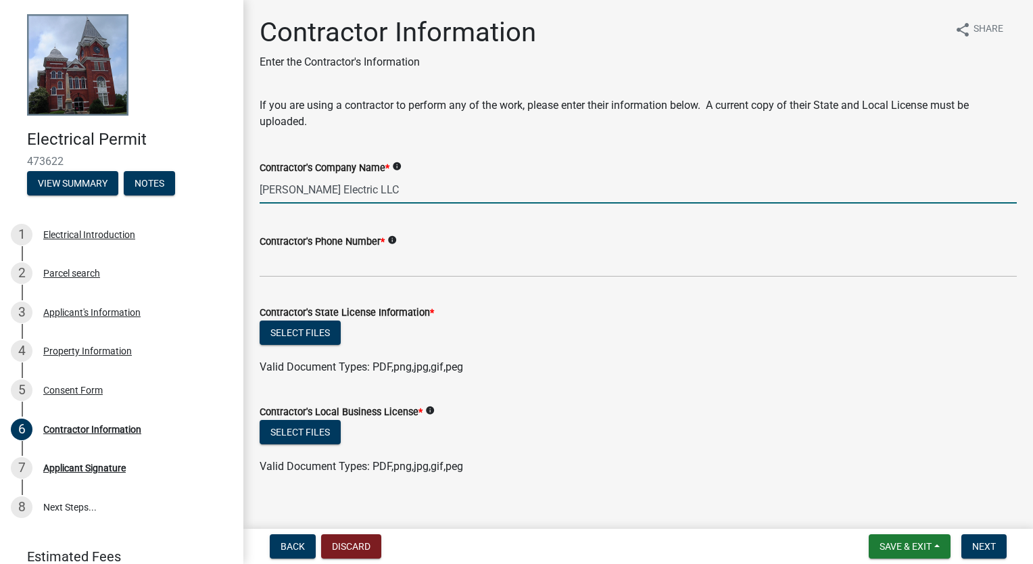
type input "[PERSON_NAME] Electric LLC"
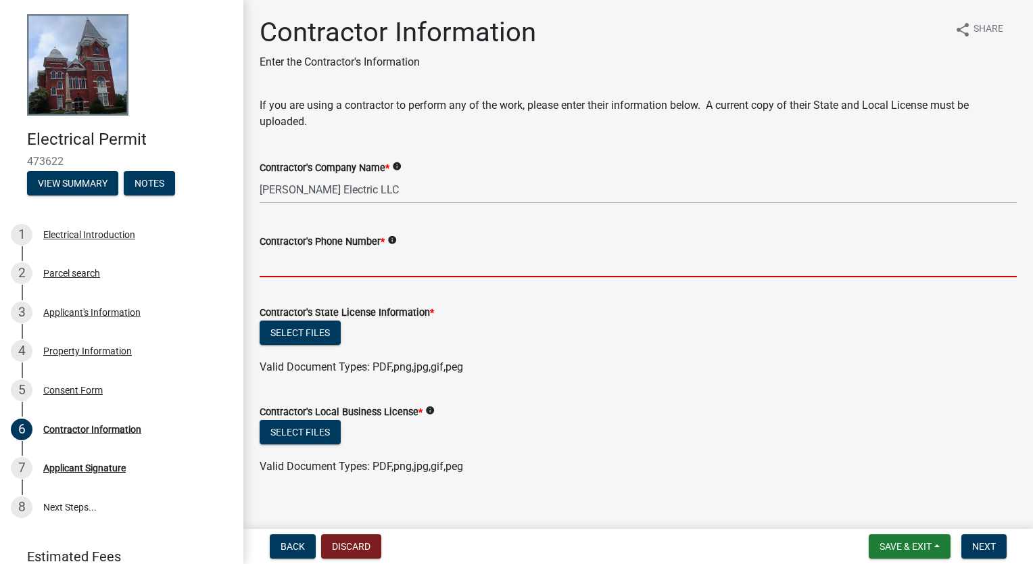
click at [338, 269] on input "Contractor's Phone Number *" at bounding box center [639, 264] width 758 height 28
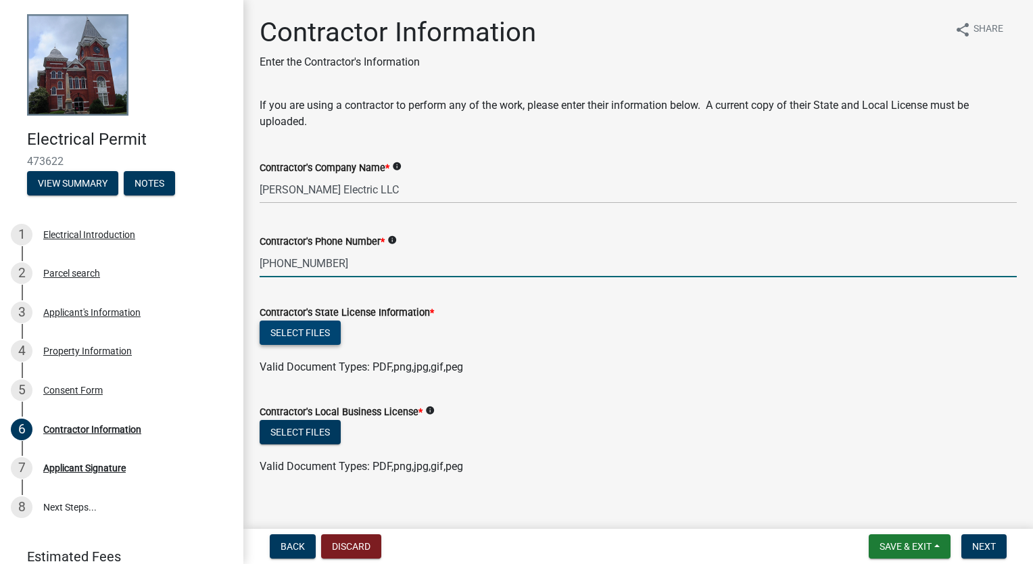
type input "[PHONE_NUMBER]"
click at [312, 332] on button "Select files" at bounding box center [300, 333] width 81 height 24
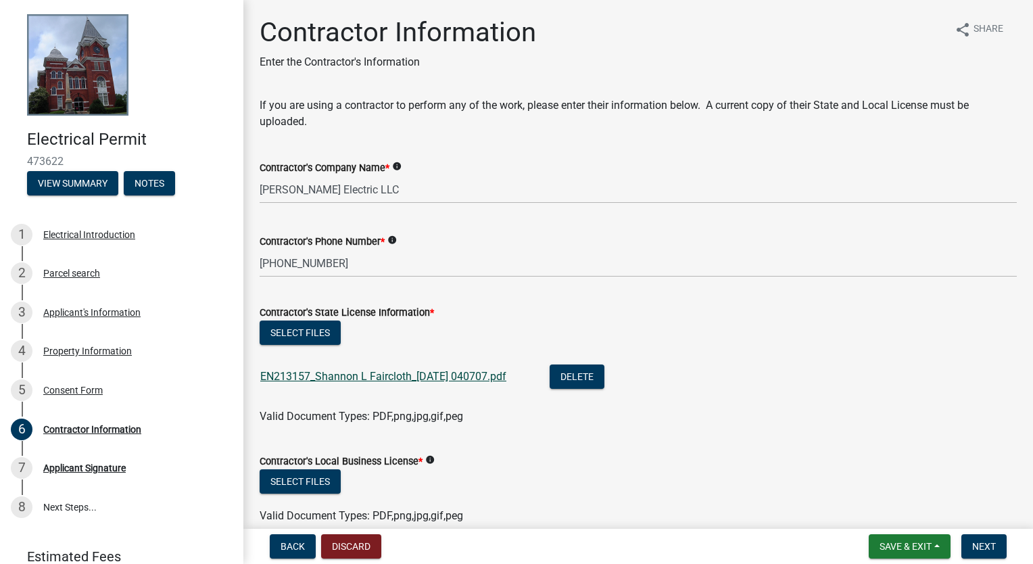
click at [397, 373] on link "EN213157_Shannon L Faircloth_[DATE] 040707.pdf" at bounding box center [383, 376] width 246 height 13
click at [309, 480] on button "Select files" at bounding box center [300, 481] width 81 height 24
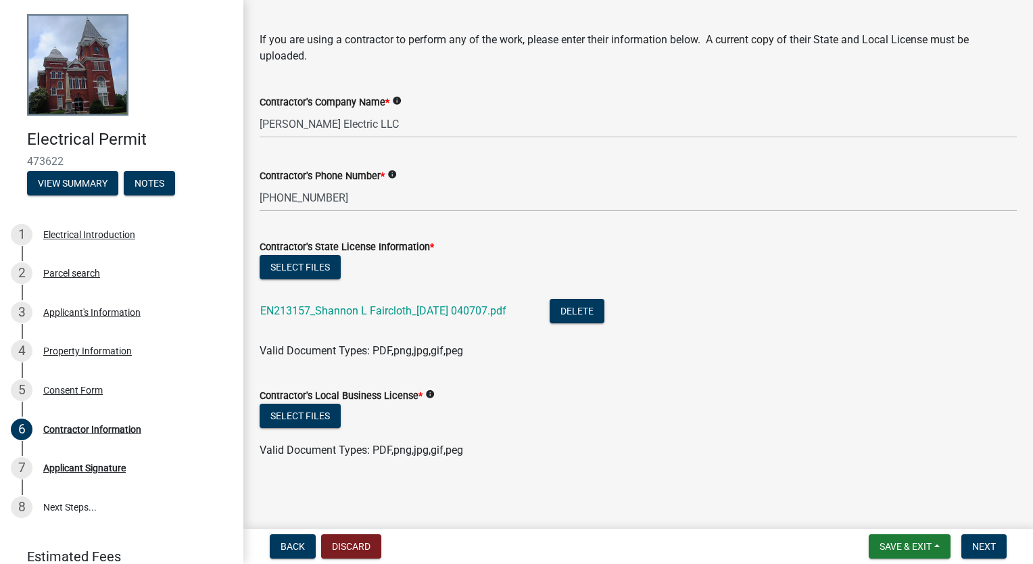
click at [849, 265] on div "Select files" at bounding box center [639, 269] width 758 height 28
click at [294, 406] on button "Select files" at bounding box center [300, 416] width 81 height 24
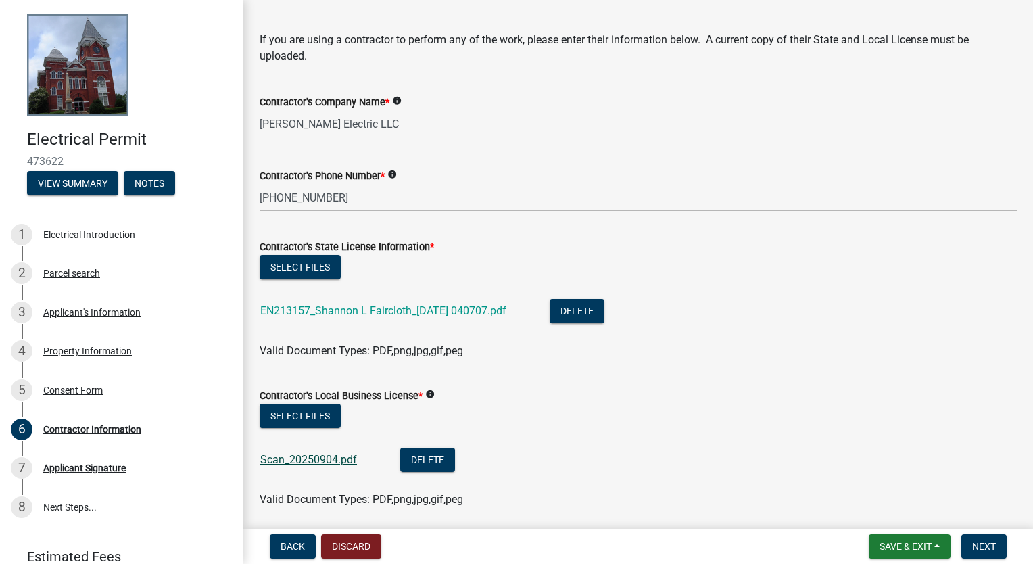
click at [299, 459] on link "Scan_20250904.pdf" at bounding box center [308, 459] width 97 height 13
click at [432, 462] on button "Delete" at bounding box center [427, 460] width 55 height 24
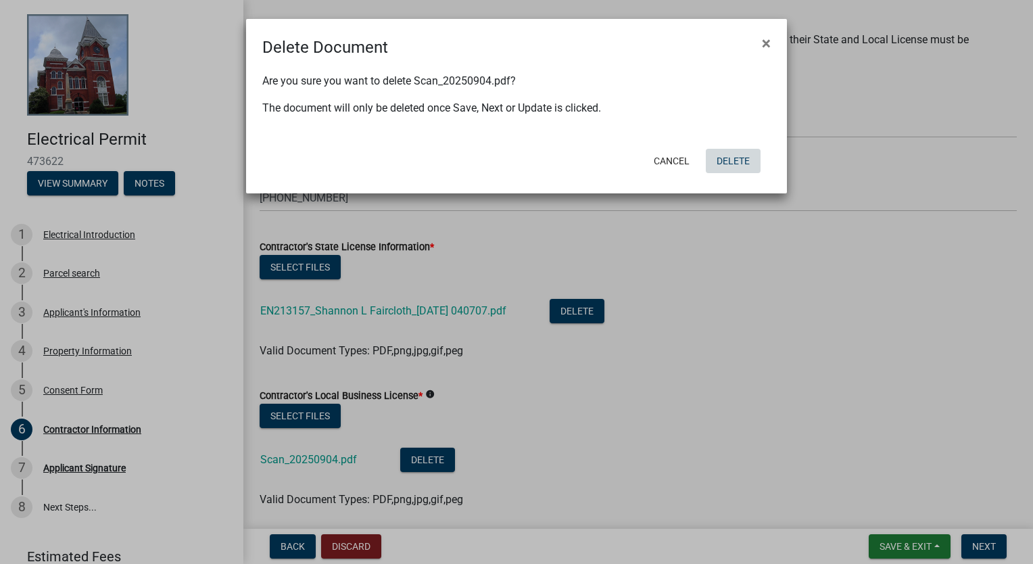
click at [737, 158] on button "Delete" at bounding box center [733, 161] width 55 height 24
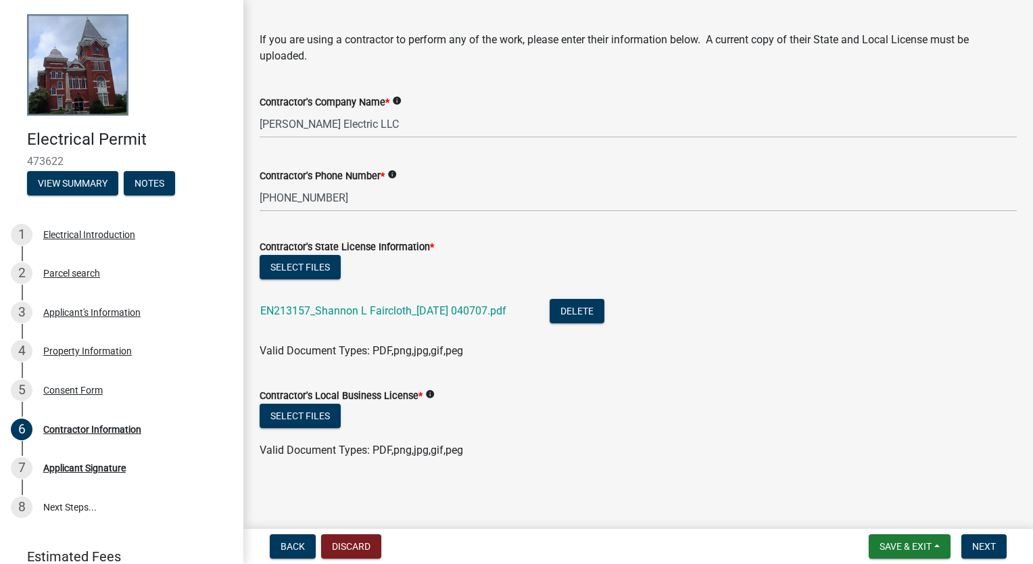
click at [432, 396] on icon "info" at bounding box center [429, 394] width 9 height 9
click at [791, 365] on wm-data-entity-input "Contractor's State License Information * Select files EN213157_Shannon L Faircl…" at bounding box center [639, 297] width 758 height 149
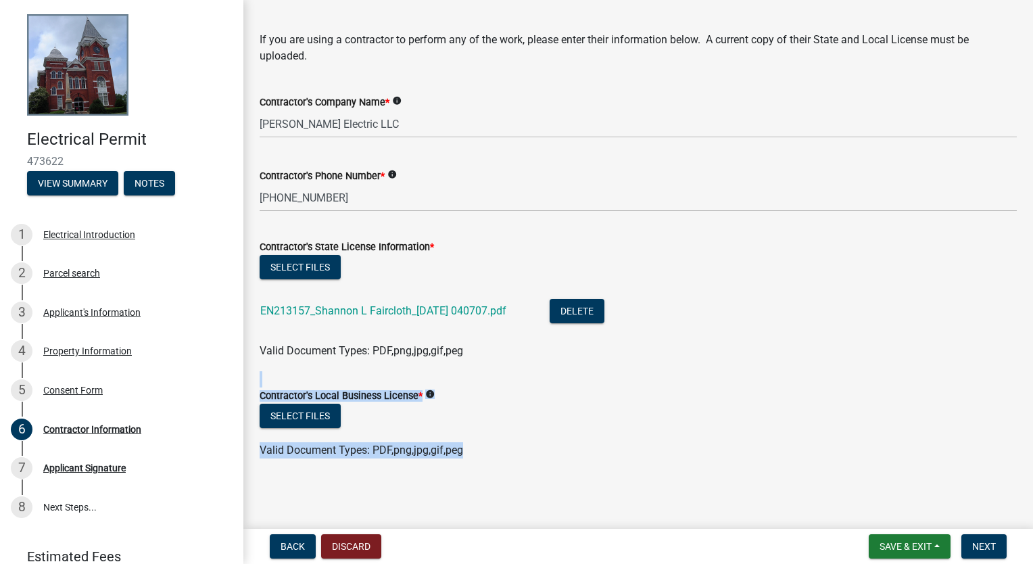
scroll to position [0, 0]
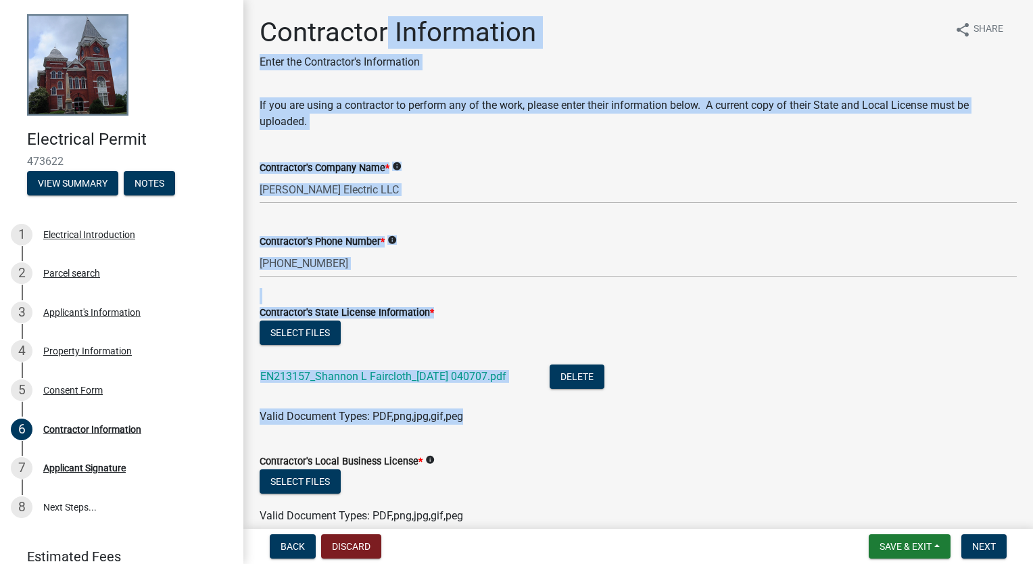
drag, startPoint x: 791, startPoint y: 365, endPoint x: 372, endPoint y: 1, distance: 554.8
click at [372, 1] on main "Contractor Information Enter the Contractor's Information share Share If you ar…" at bounding box center [638, 262] width 790 height 524
click at [532, 422] on div "Valid Document Types: PDF,png,jpg,gif,peg" at bounding box center [639, 417] width 778 height 16
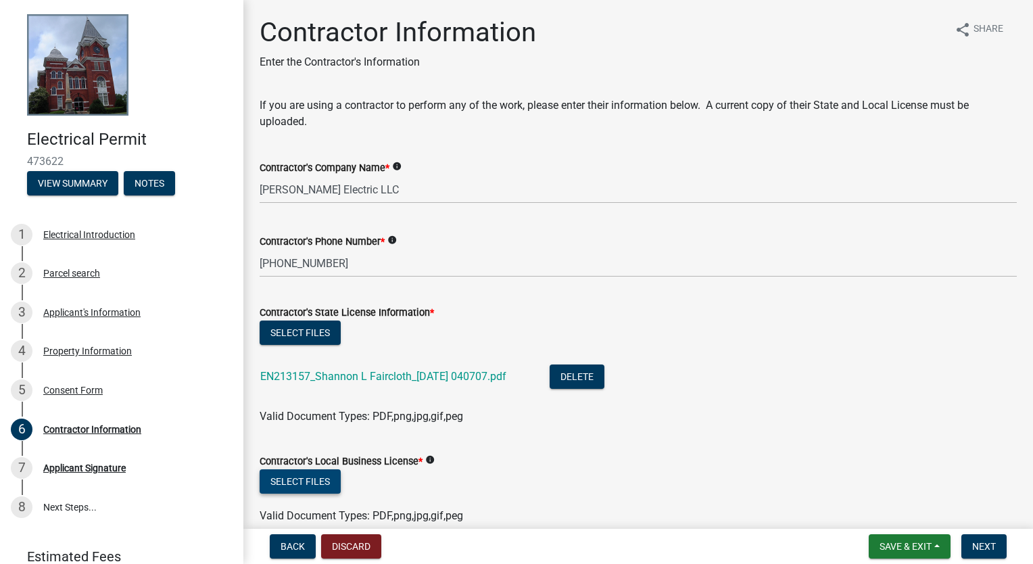
click at [305, 478] on button "Select files" at bounding box center [300, 481] width 81 height 24
click at [981, 545] on span "Next" at bounding box center [985, 546] width 24 height 11
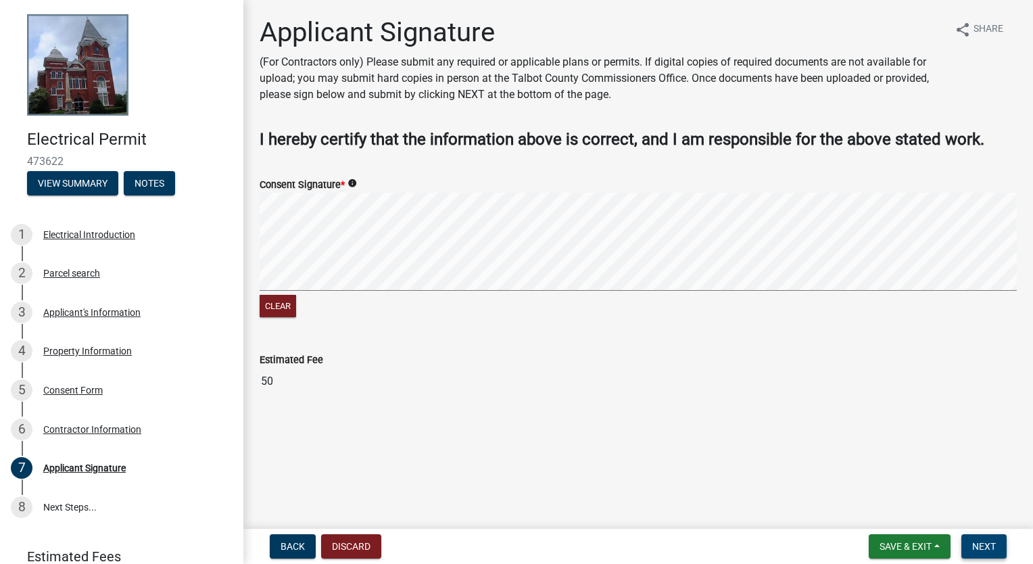
click at [993, 549] on span "Next" at bounding box center [985, 546] width 24 height 11
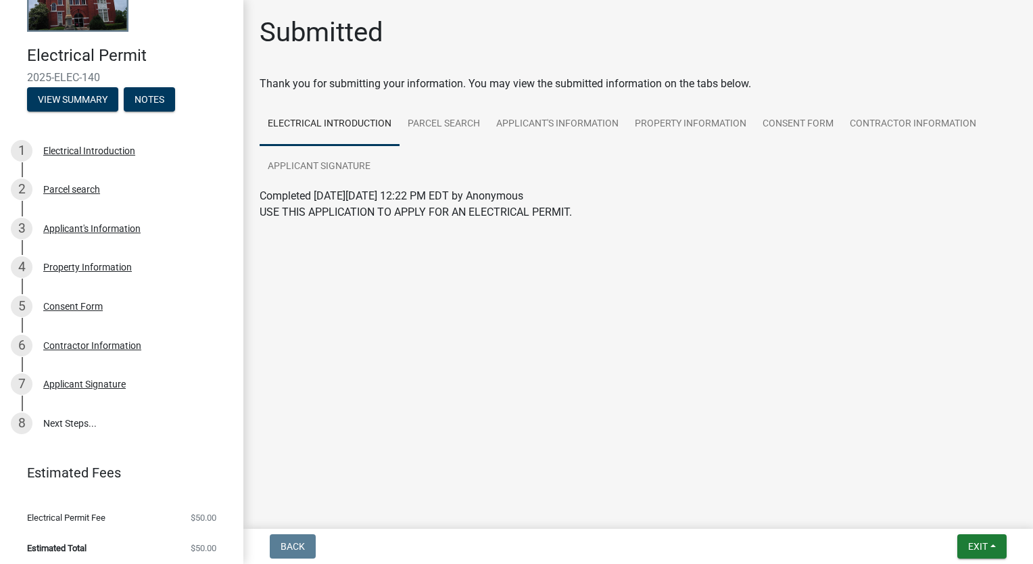
scroll to position [88, 0]
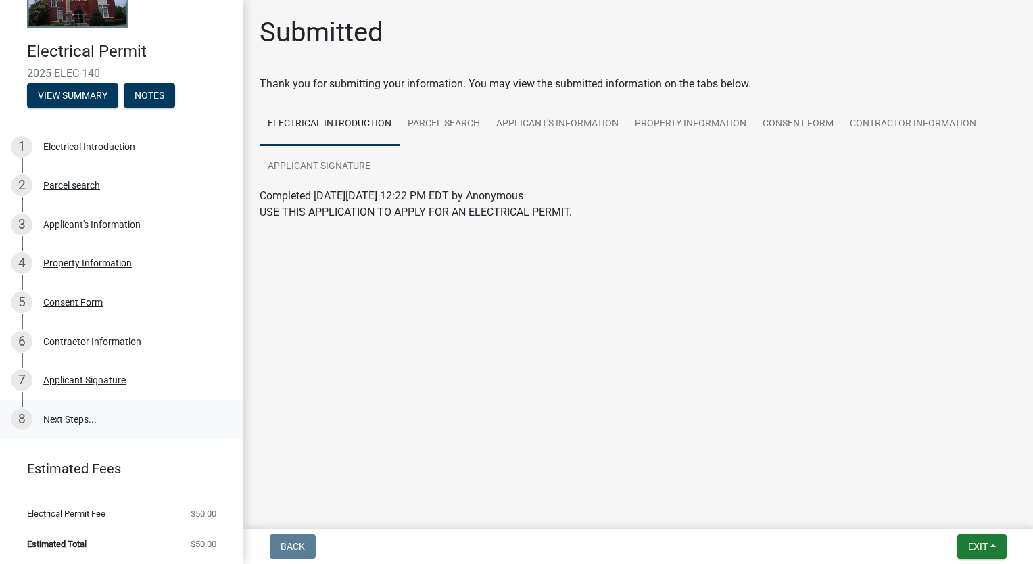
click at [82, 416] on link "8 Next Steps..." at bounding box center [121, 419] width 243 height 39
click at [64, 544] on span "Estimated Total" at bounding box center [57, 544] width 60 height 9
click at [908, 118] on link "Contractor Information" at bounding box center [913, 124] width 143 height 43
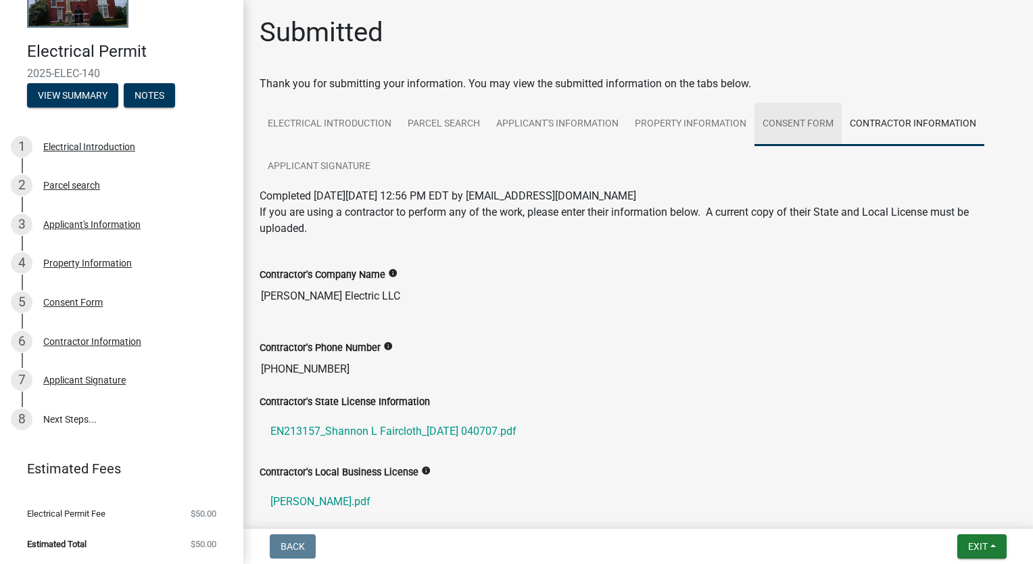
click at [806, 120] on link "Consent Form" at bounding box center [798, 124] width 87 height 43
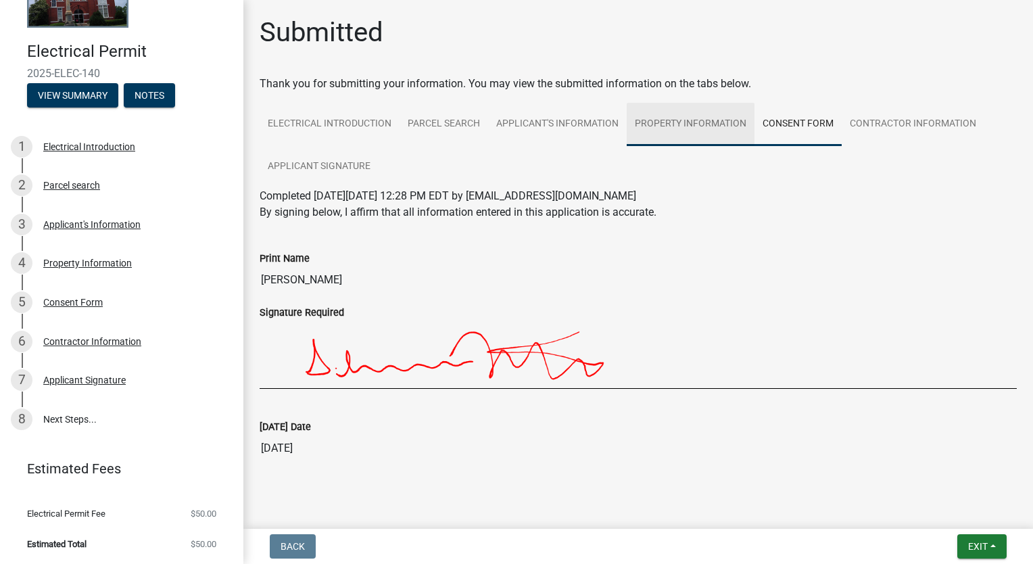
click at [703, 119] on link "Property Information" at bounding box center [691, 124] width 128 height 43
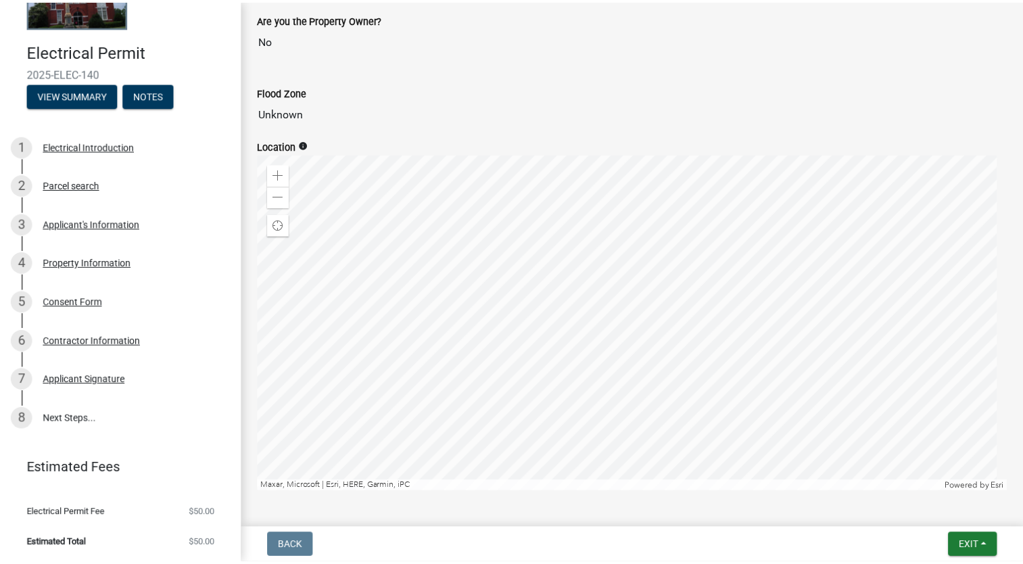
scroll to position [585, 0]
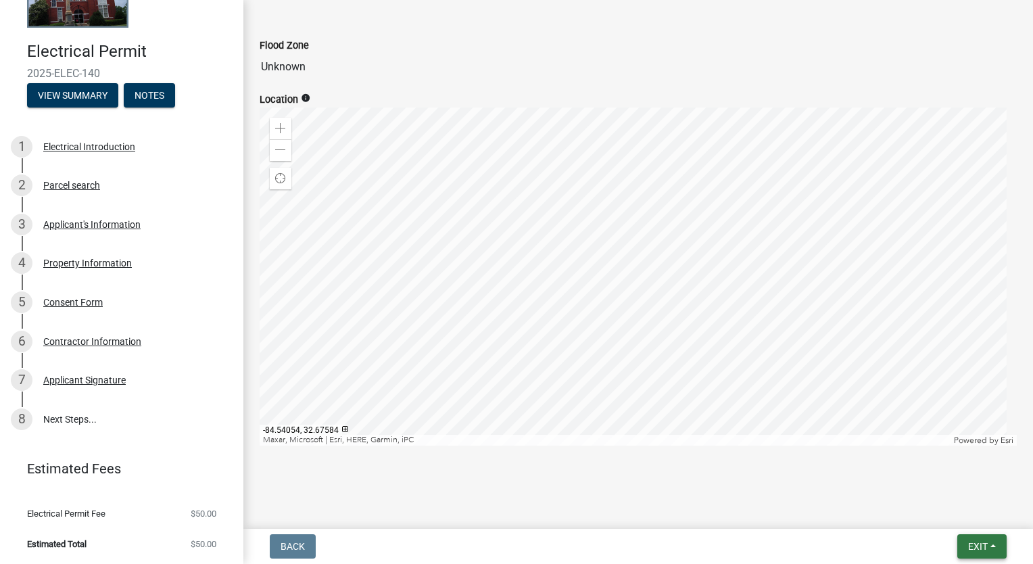
click at [971, 553] on button "Exit" at bounding box center [982, 546] width 49 height 24
click at [952, 507] on button "Save & Exit" at bounding box center [953, 511] width 108 height 32
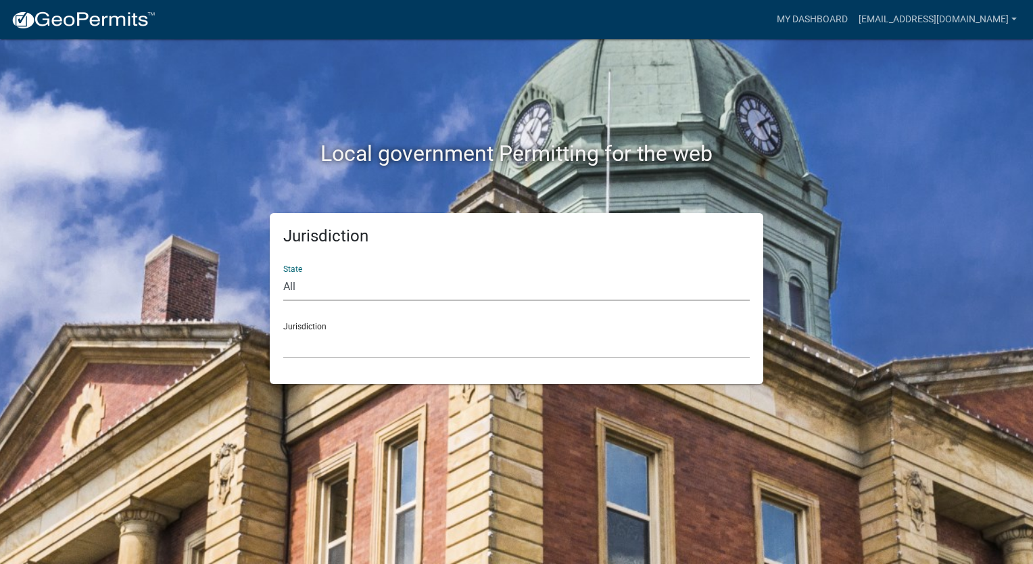
click at [354, 288] on select "All [US_STATE] [US_STATE] [US_STATE] [US_STATE] [US_STATE] [US_STATE] [US_STATE…" at bounding box center [516, 287] width 467 height 28
select select "[US_STATE]"
click at [283, 273] on select "All [US_STATE] [US_STATE] [US_STATE] [US_STATE] [US_STATE] [US_STATE] [US_STATE…" at bounding box center [516, 287] width 467 height 28
drag, startPoint x: 347, startPoint y: 302, endPoint x: 315, endPoint y: 348, distance: 55.9
click at [315, 348] on select "[GEOGRAPHIC_DATA], [US_STATE][PERSON_NAME][GEOGRAPHIC_DATA], [US_STATE][PERSON_…" at bounding box center [516, 345] width 467 height 28
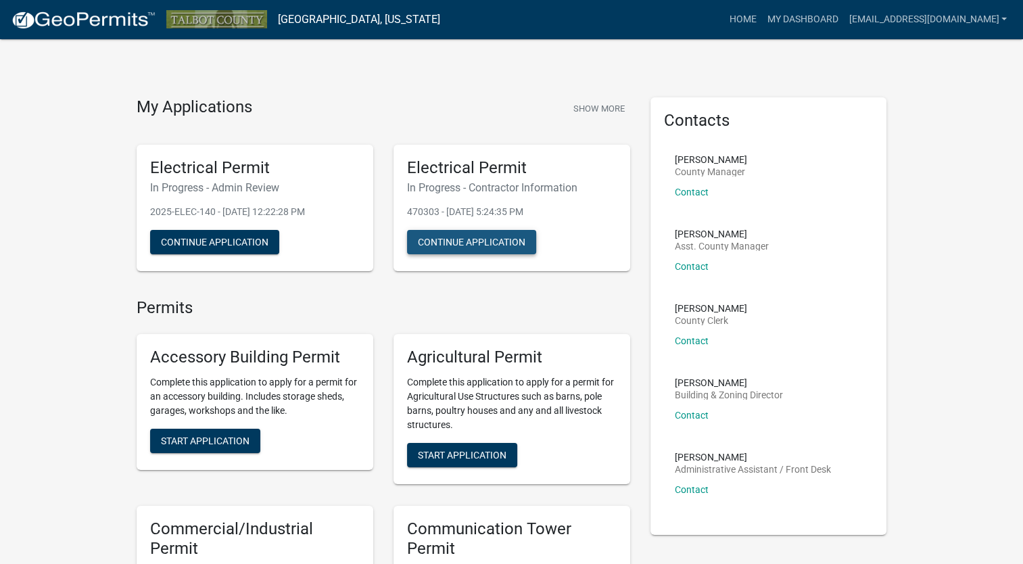
click at [490, 239] on button "Continue Application" at bounding box center [471, 242] width 129 height 24
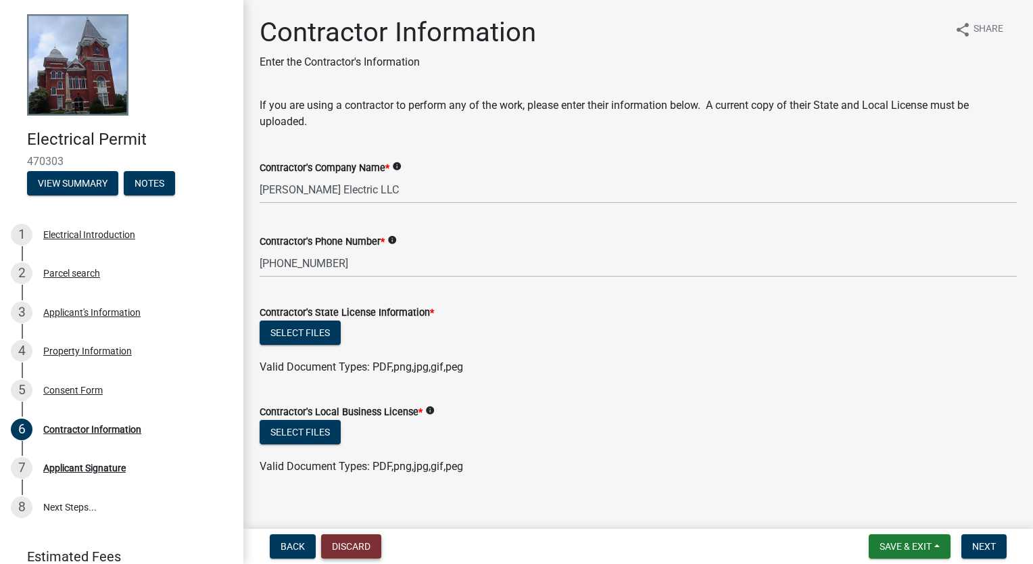
click at [355, 550] on button "Discard" at bounding box center [351, 546] width 60 height 24
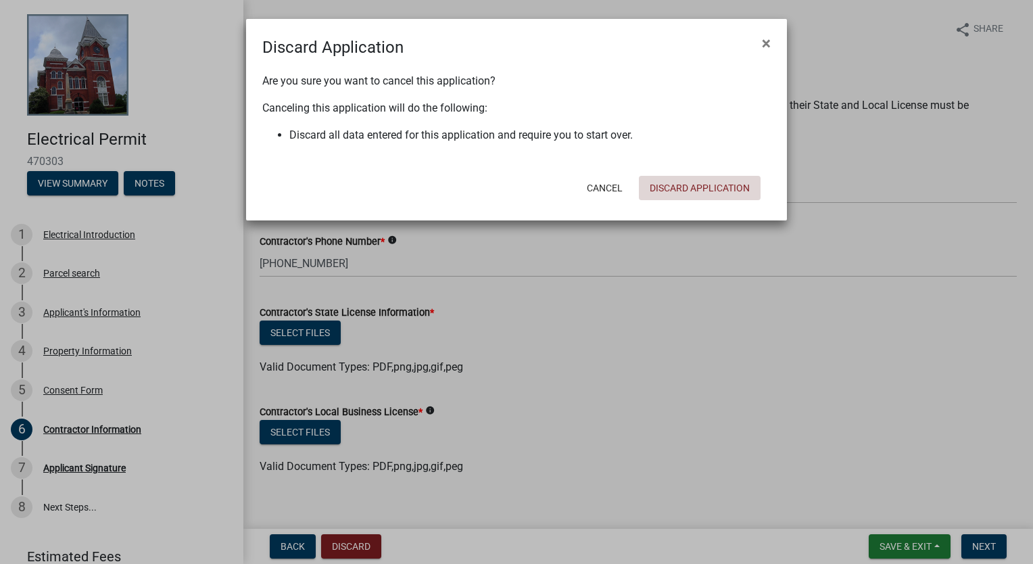
click at [724, 189] on button "Discard Application" at bounding box center [700, 188] width 122 height 24
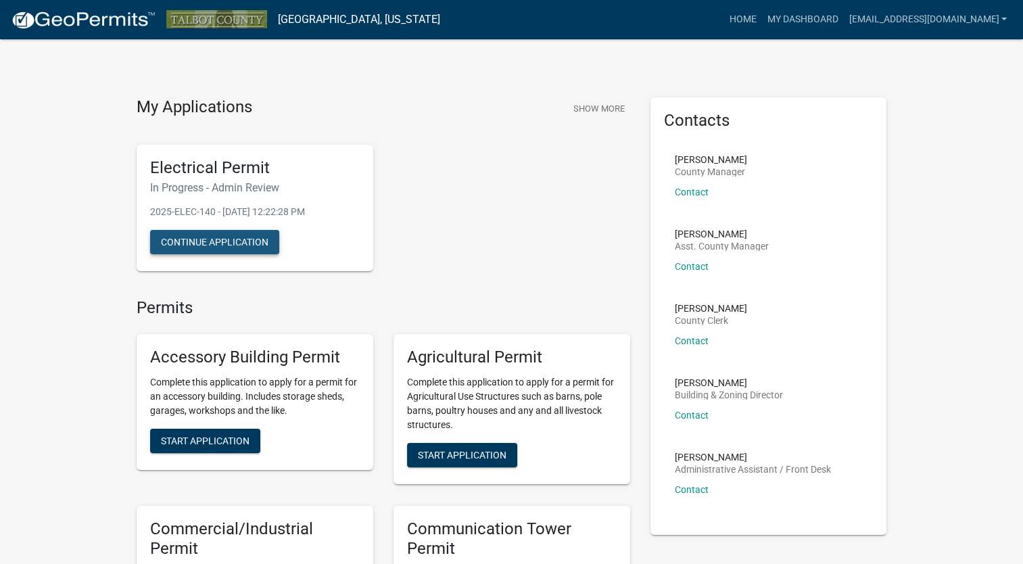
click at [223, 235] on button "Continue Application" at bounding box center [214, 242] width 129 height 24
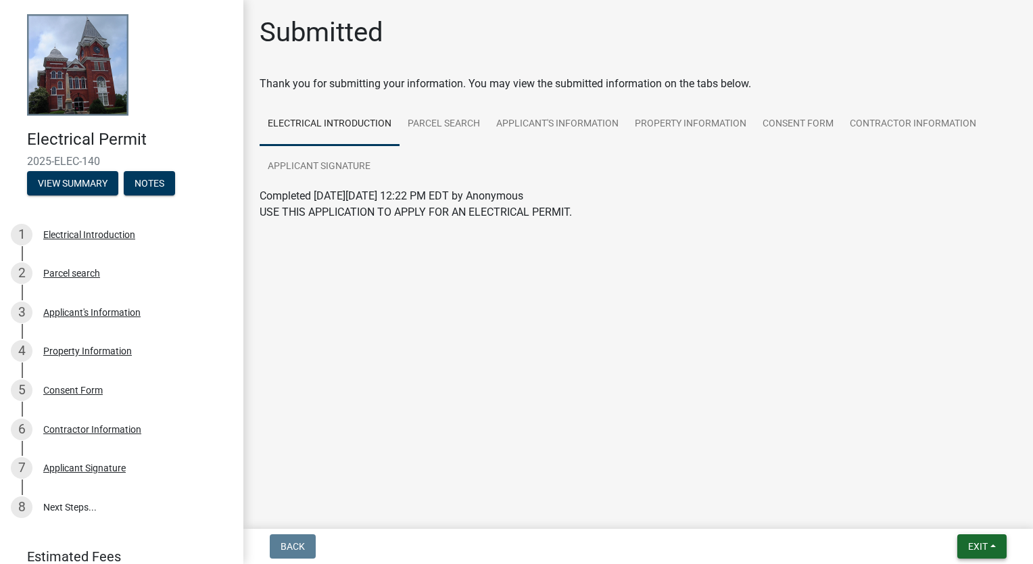
click at [971, 544] on span "Exit" at bounding box center [979, 546] width 20 height 11
click at [951, 505] on button "Save & Exit" at bounding box center [953, 511] width 108 height 32
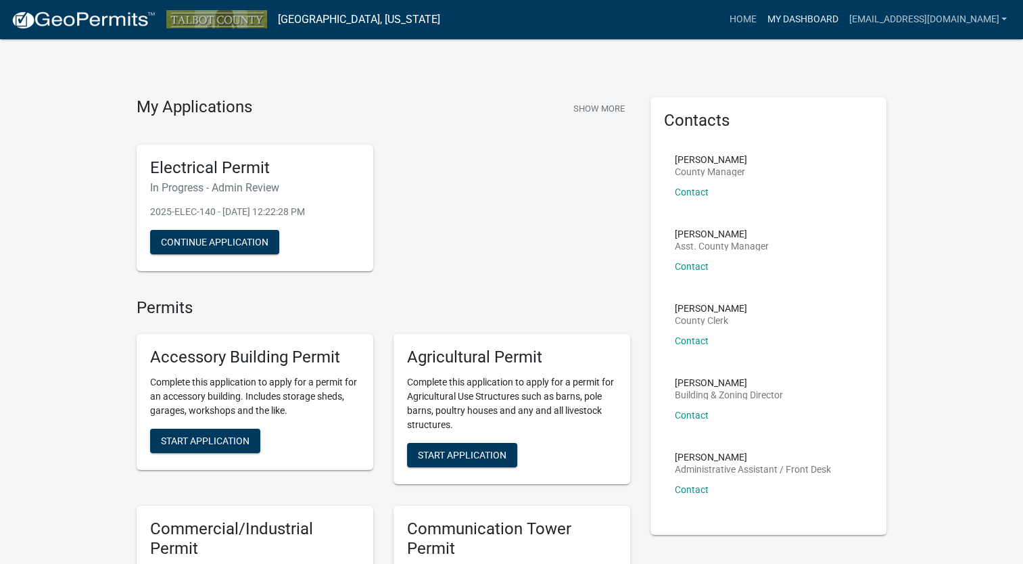
click at [816, 16] on link "My Dashboard" at bounding box center [803, 20] width 82 height 26
